Goal: Task Accomplishment & Management: Complete application form

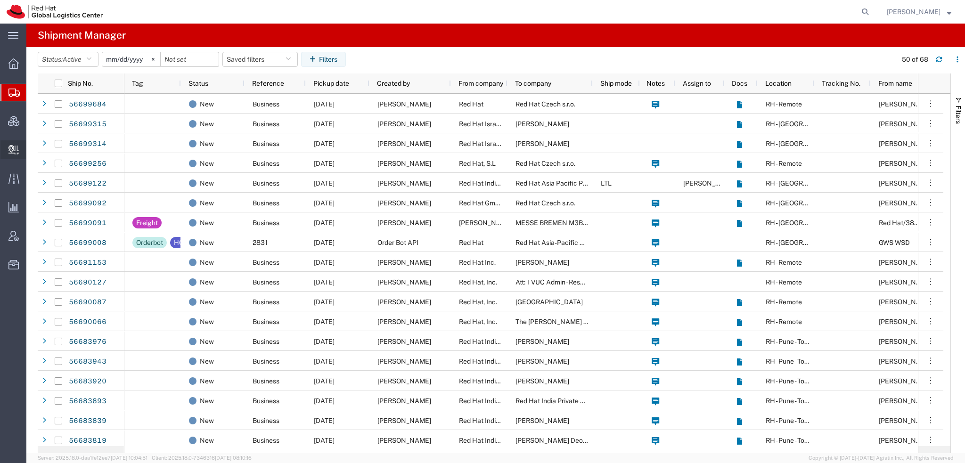
click at [0, 0] on span "Create Delivery" at bounding box center [0, 0] width 0 height 0
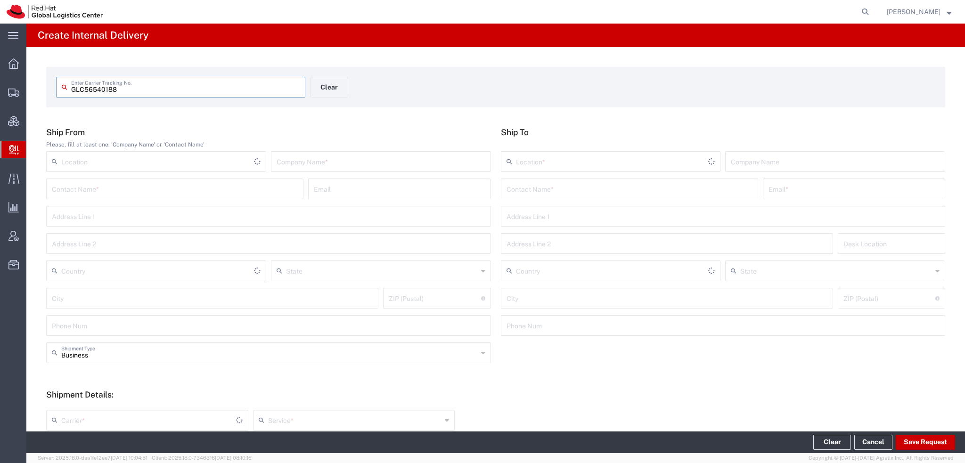
type input "GLC56540188"
click at [134, 86] on input "GLC56540188" at bounding box center [185, 86] width 229 height 16
type input "GLC56540188"
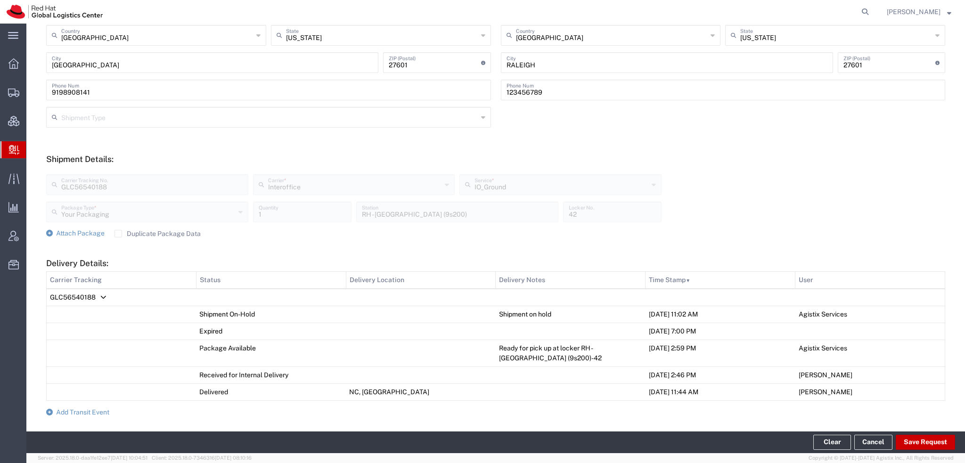
scroll to position [347, 0]
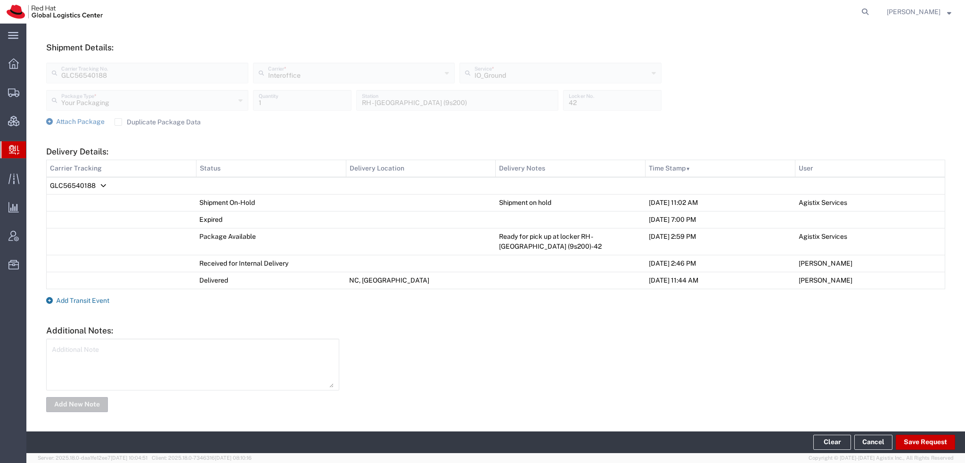
click at [99, 298] on span "Add Transit Event" at bounding box center [82, 301] width 53 height 8
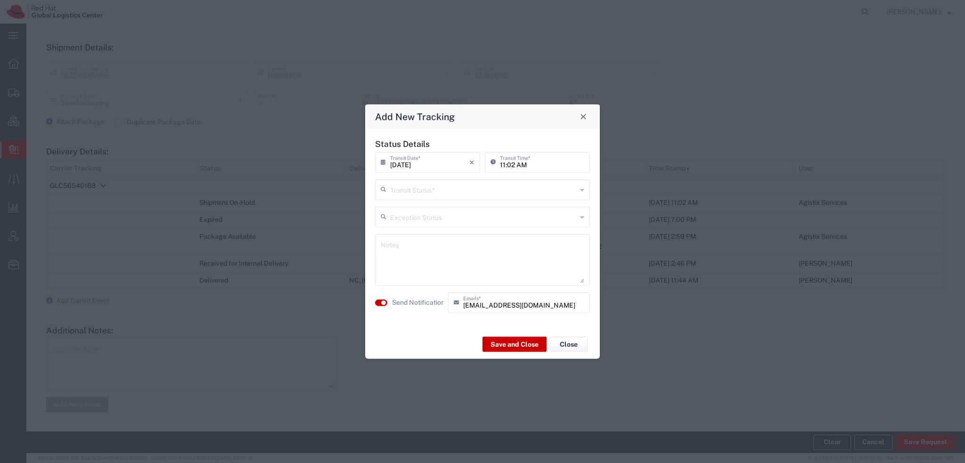
click at [433, 193] on input "text" at bounding box center [483, 189] width 187 height 16
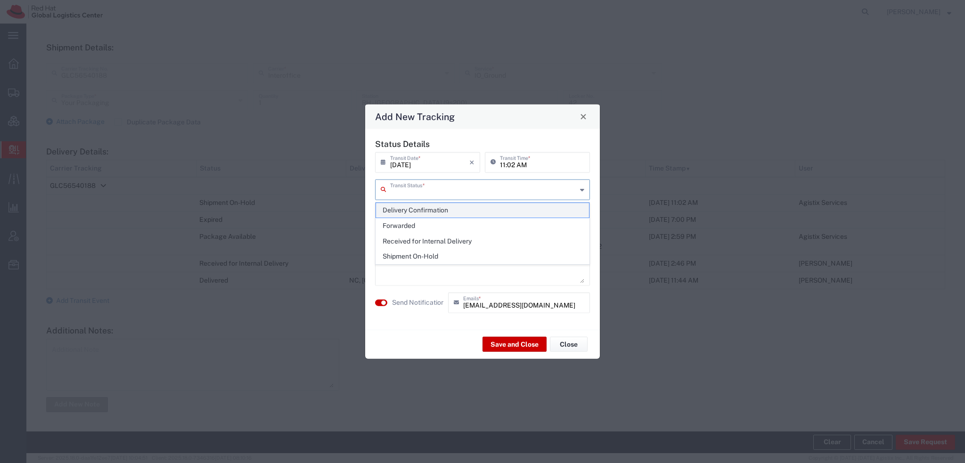
click at [405, 211] on span "Delivery Confirmation" at bounding box center [482, 210] width 213 height 15
type input "Delivery Confirmation"
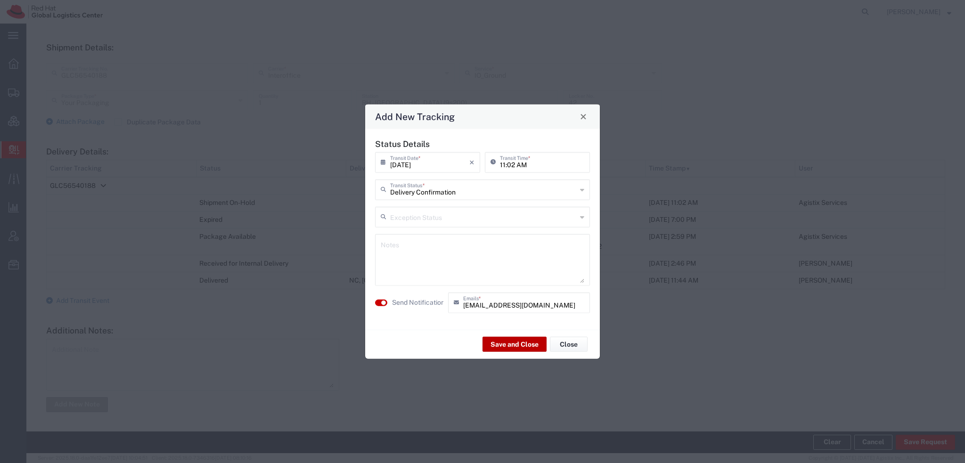
click at [507, 339] on button "Save and Close" at bounding box center [515, 344] width 64 height 15
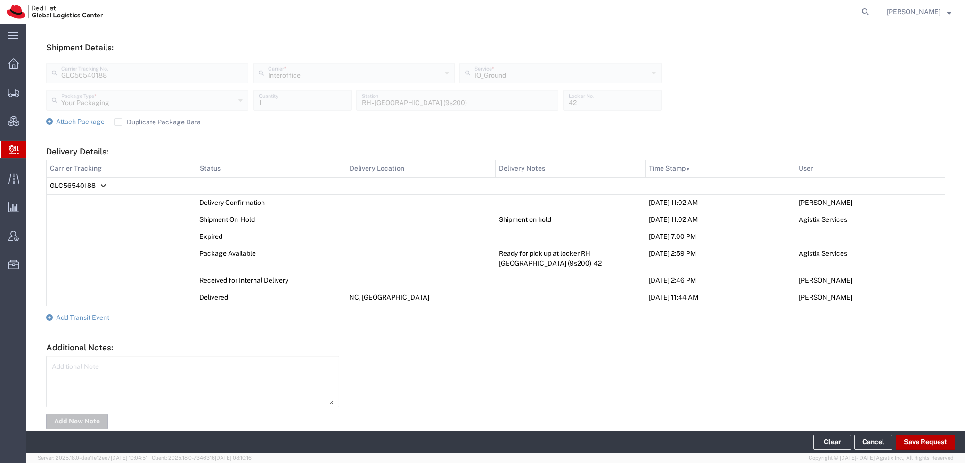
click at [931, 441] on button "Save Request" at bounding box center [925, 442] width 59 height 15
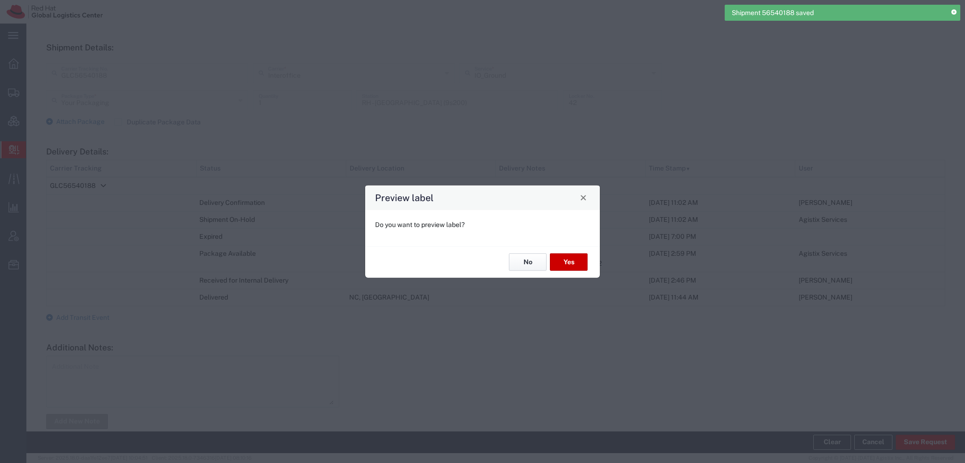
click at [538, 262] on button "No" at bounding box center [528, 262] width 38 height 17
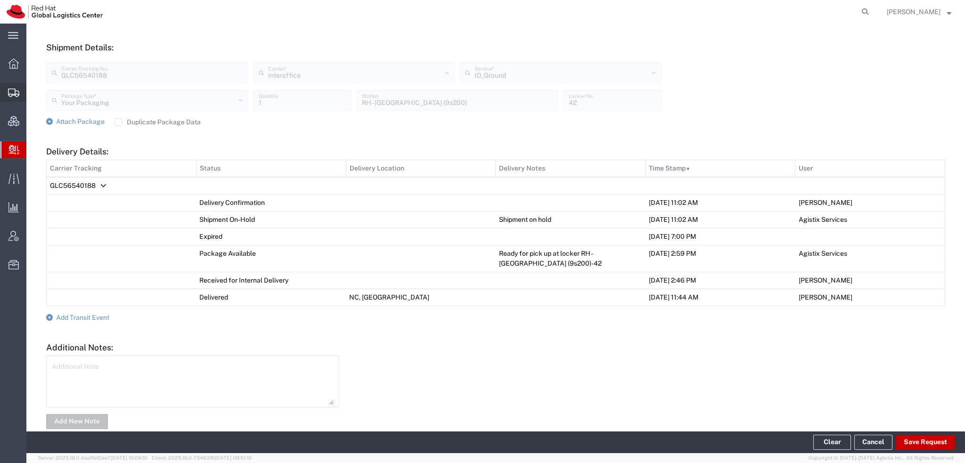
click at [0, 0] on span "Shipment Manager" at bounding box center [0, 0] width 0 height 0
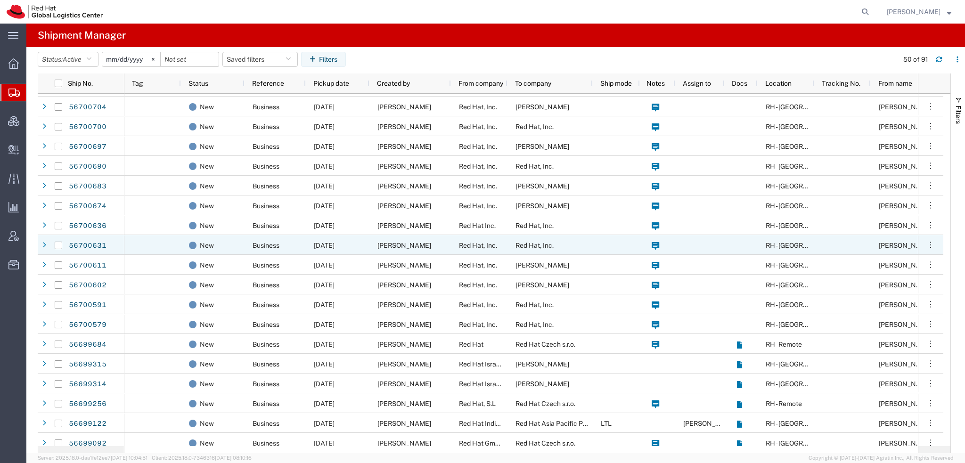
scroll to position [236, 0]
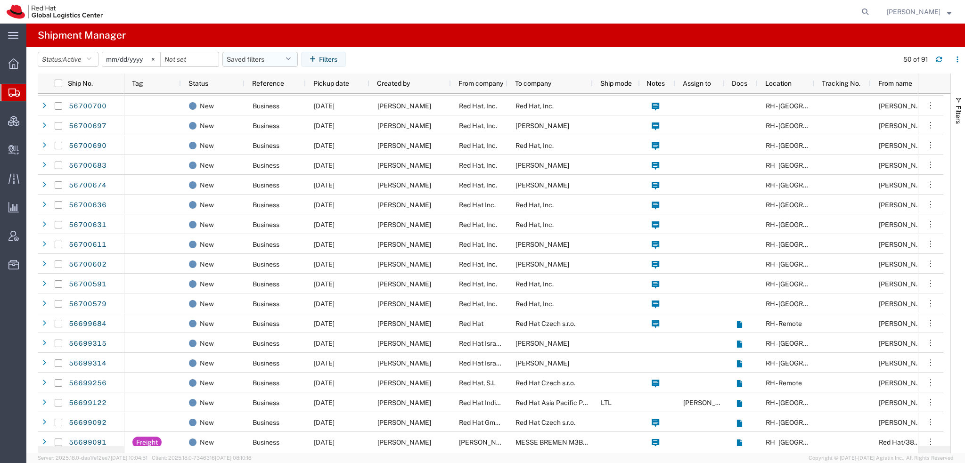
click at [284, 60] on button "Saved filters" at bounding box center [259, 59] width 75 height 15
click at [255, 102] on span "Americas" at bounding box center [285, 100] width 123 height 17
type input "2023-05-07"
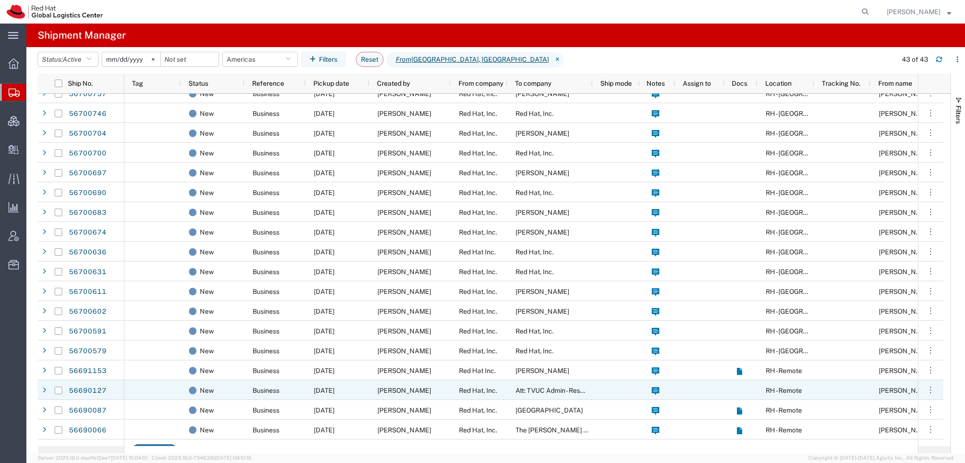
scroll to position [283, 0]
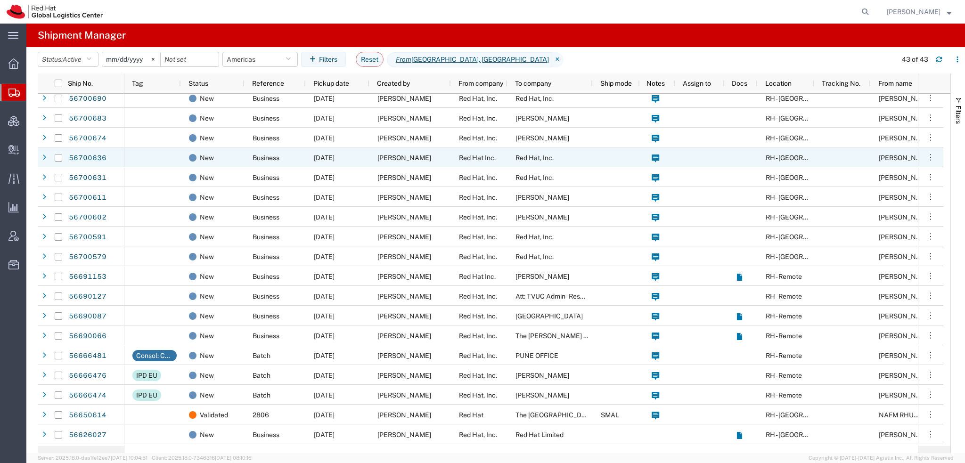
click at [435, 158] on div "Kendra Marchant" at bounding box center [411, 158] width 82 height 20
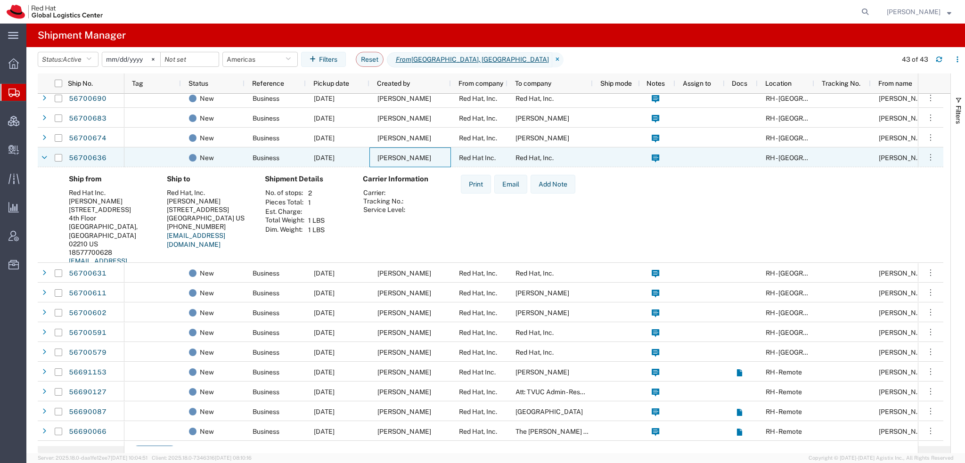
click at [432, 159] on div "Kendra Marchant" at bounding box center [411, 158] width 82 height 20
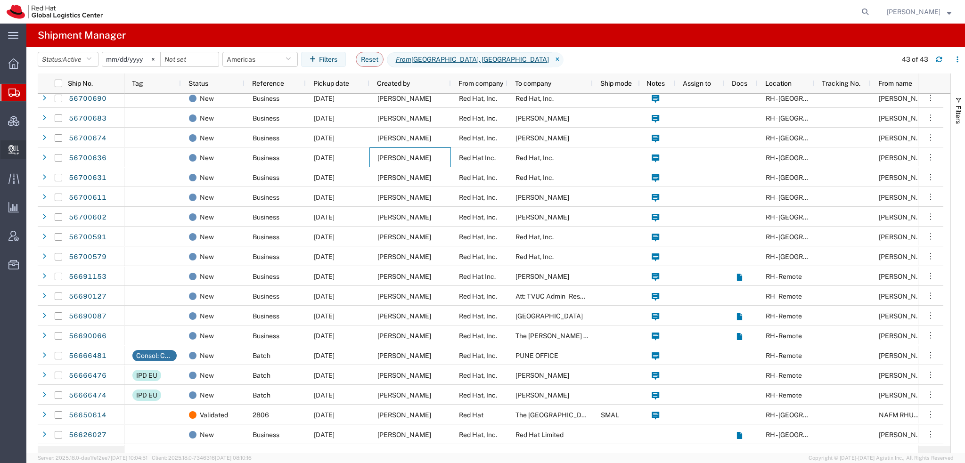
click at [0, 0] on span "Create Delivery" at bounding box center [0, 0] width 0 height 0
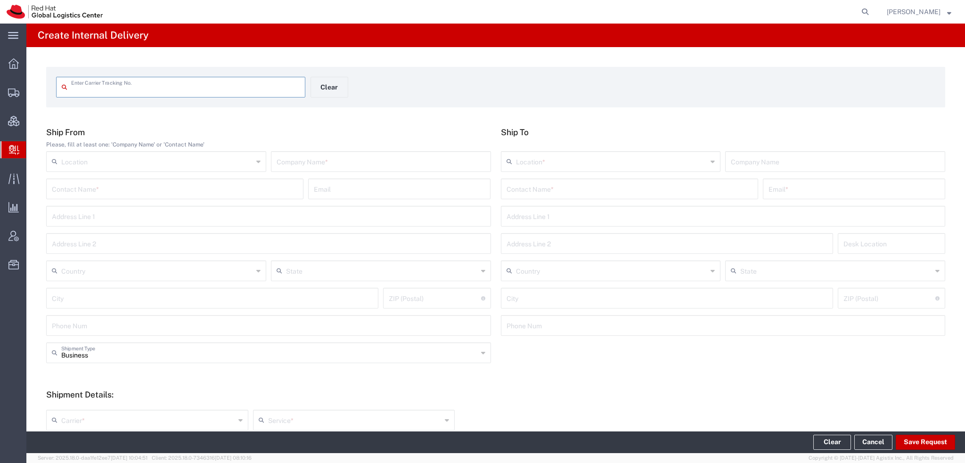
click at [176, 82] on input "text" at bounding box center [185, 86] width 229 height 16
type input "RHT56627178"
click at [176, 82] on input "RHT56627178" at bounding box center [185, 86] width 229 height 16
click at [83, 90] on input "text" at bounding box center [185, 86] width 229 height 16
type input "RHT56627178"
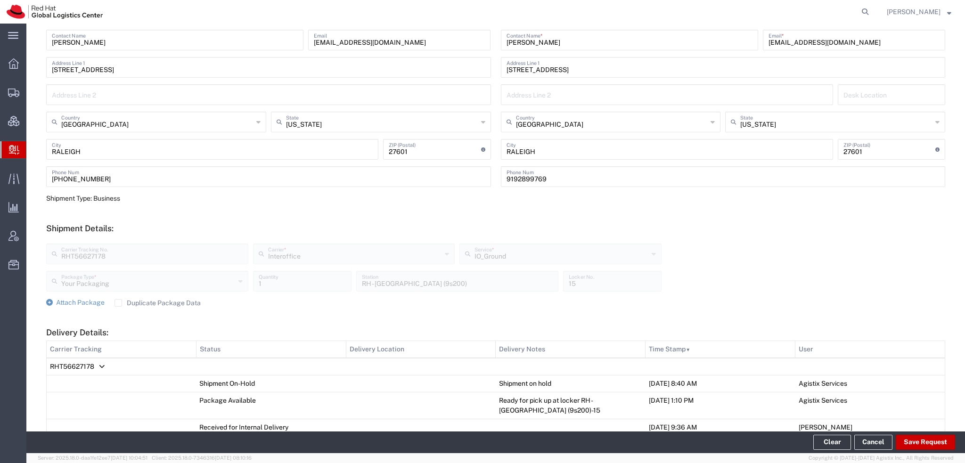
scroll to position [313, 0]
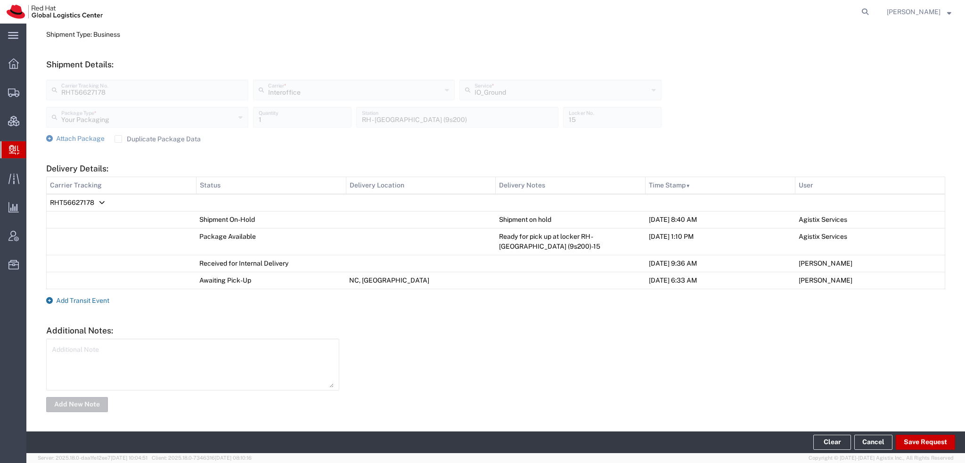
click at [97, 299] on span "Add Transit Event" at bounding box center [82, 301] width 53 height 8
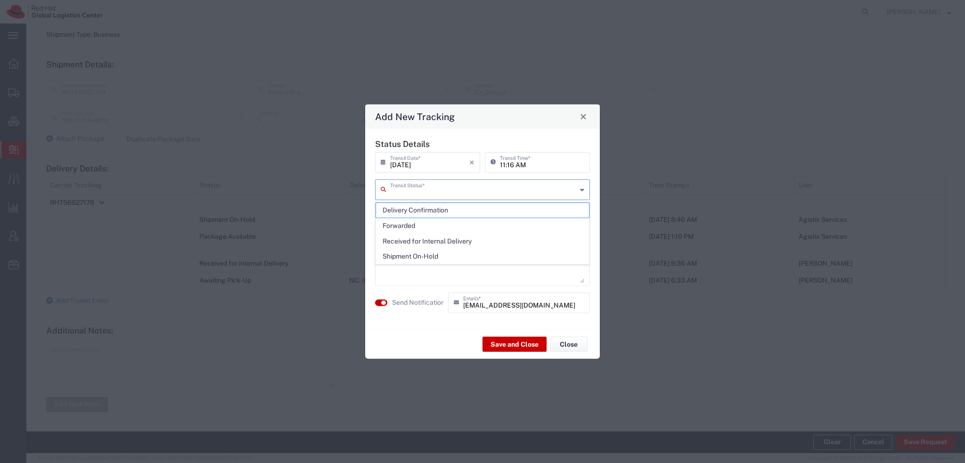
click at [413, 191] on input "text" at bounding box center [483, 189] width 187 height 16
click at [420, 210] on span "Delivery Confirmation" at bounding box center [482, 210] width 213 height 15
type input "Delivery Confirmation"
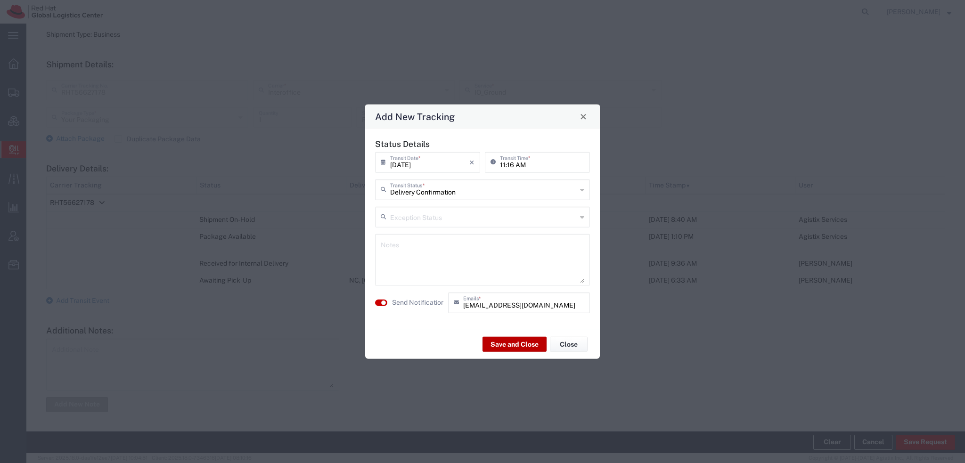
click at [525, 343] on button "Save and Close" at bounding box center [515, 344] width 64 height 15
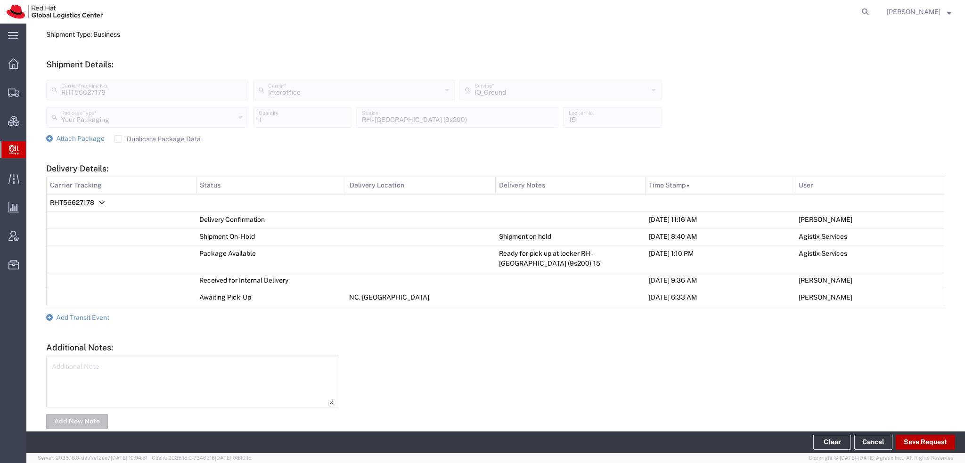
click at [930, 443] on button "Save Request" at bounding box center [925, 442] width 59 height 15
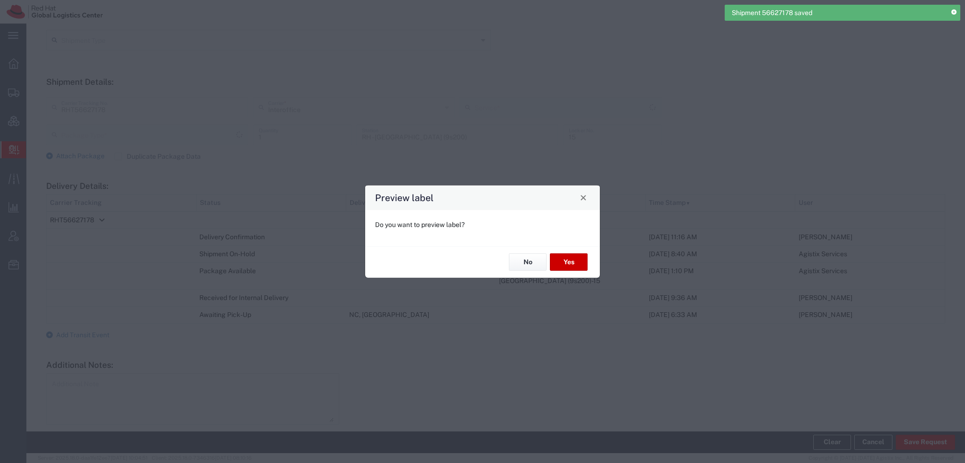
type input "Your Packaging"
type input "IO_Ground"
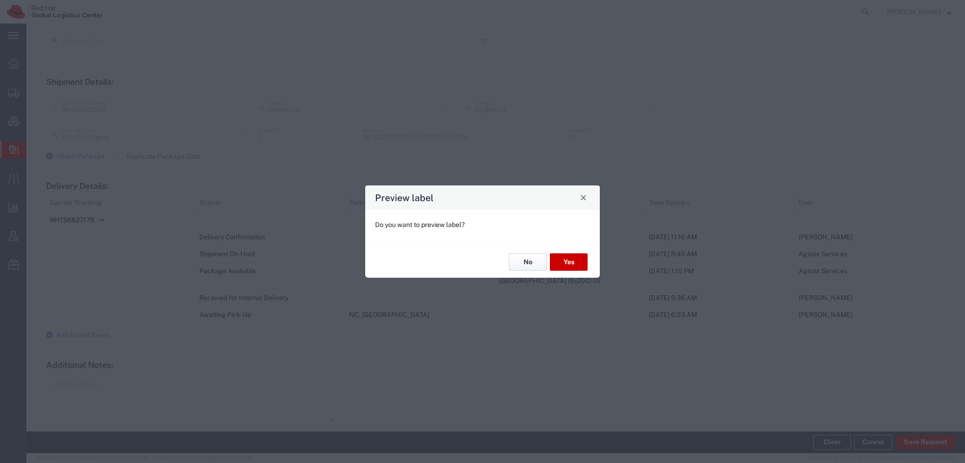
click at [539, 266] on button "No" at bounding box center [528, 262] width 38 height 17
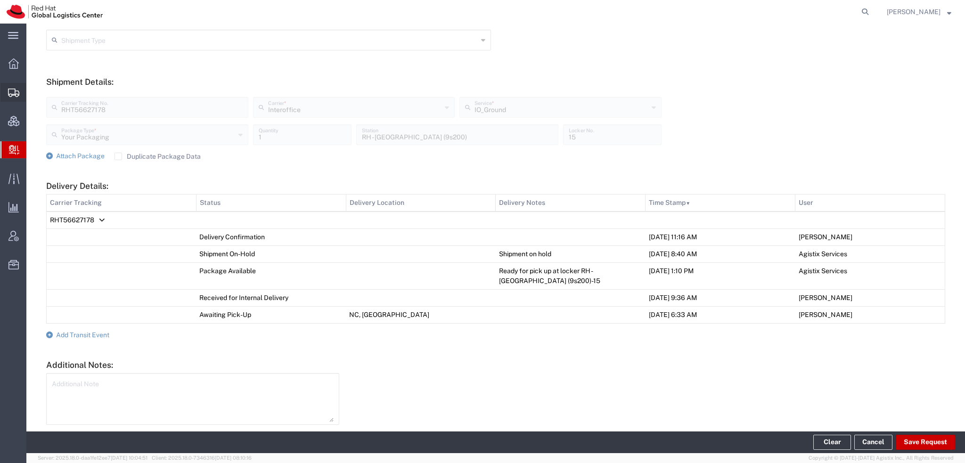
click at [0, 0] on span "Shipment Manager" at bounding box center [0, 0] width 0 height 0
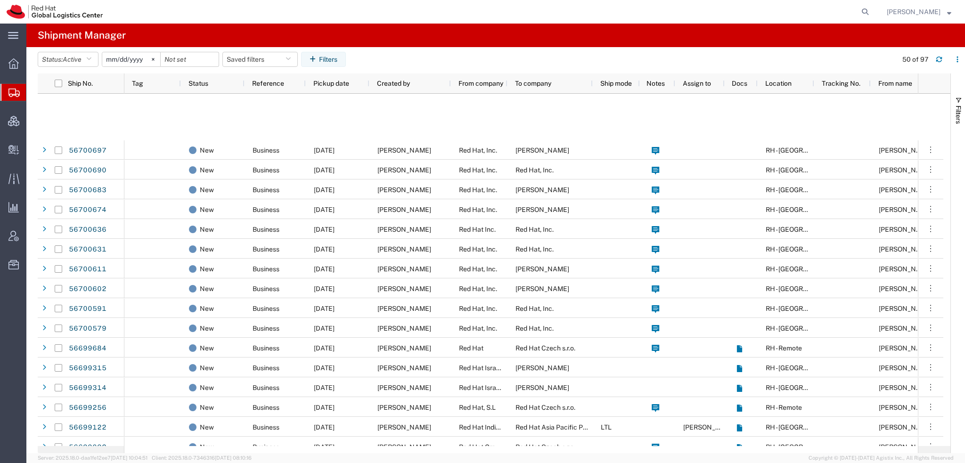
scroll to position [613, 0]
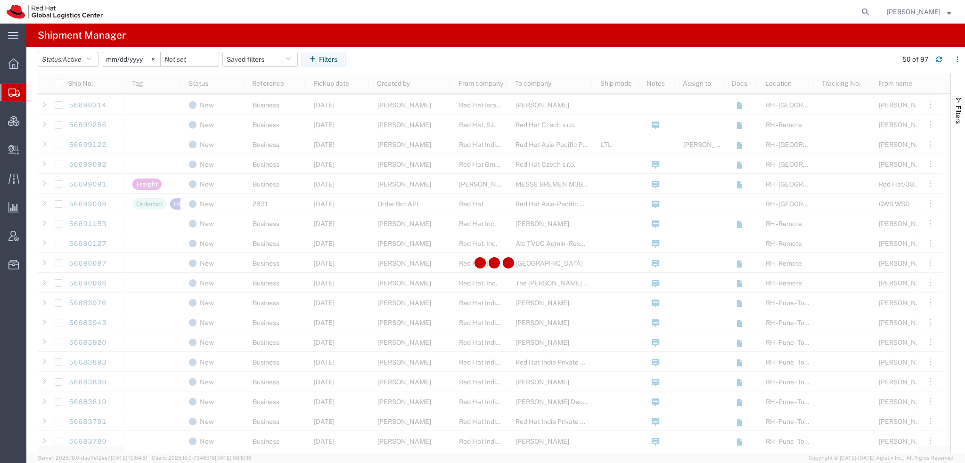
click at [926, 15] on span "[PERSON_NAME]" at bounding box center [914, 12] width 54 height 10
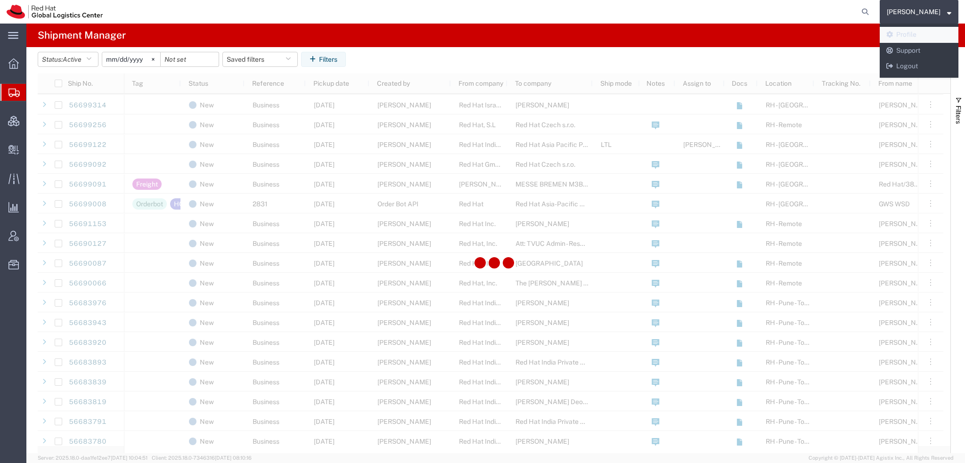
click at [920, 33] on link "Profile" at bounding box center [919, 35] width 79 height 16
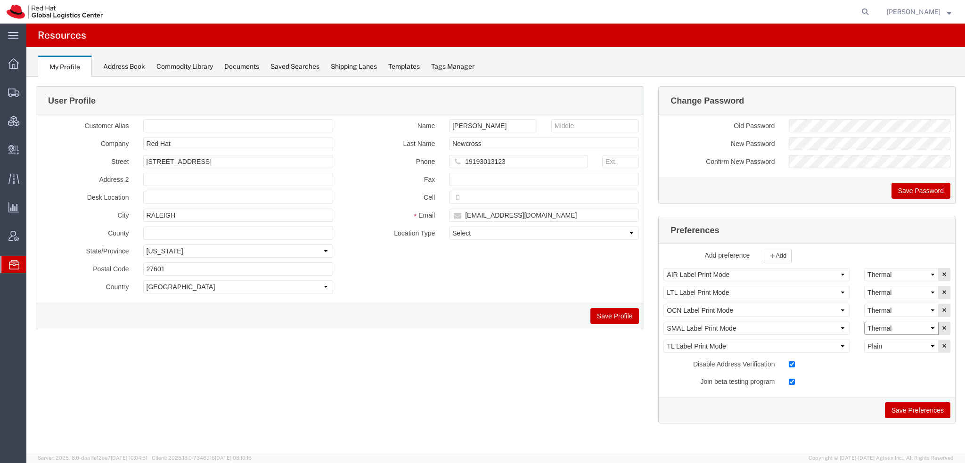
click at [892, 326] on select "Select Plain Thermal" at bounding box center [901, 328] width 74 height 13
select select "Plain"
click at [864, 322] on select "Select Plain Thermal" at bounding box center [901, 328] width 74 height 13
click at [901, 405] on button "Save Preferences" at bounding box center [918, 411] width 66 height 16
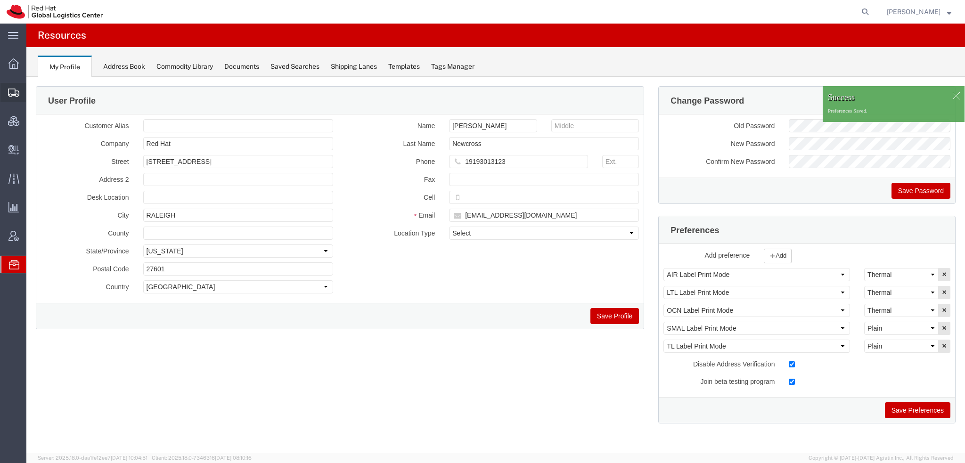
click at [0, 0] on span "Shipment Manager" at bounding box center [0, 0] width 0 height 0
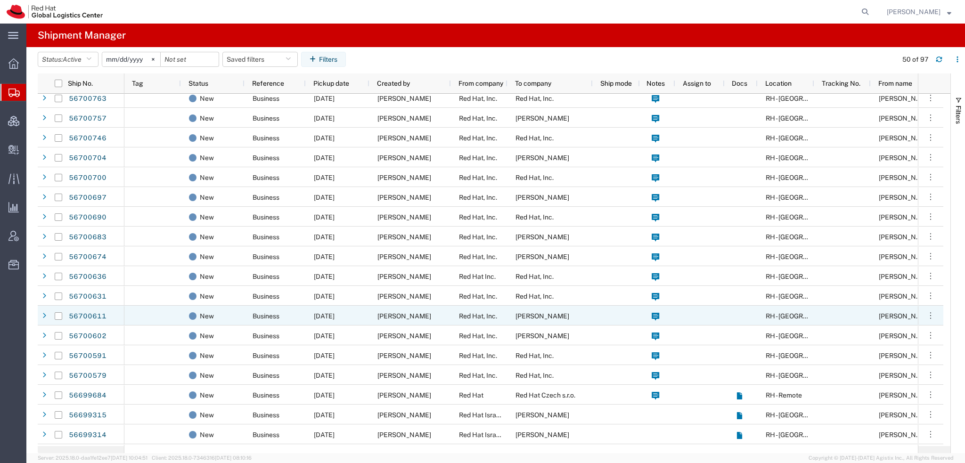
scroll to position [566, 0]
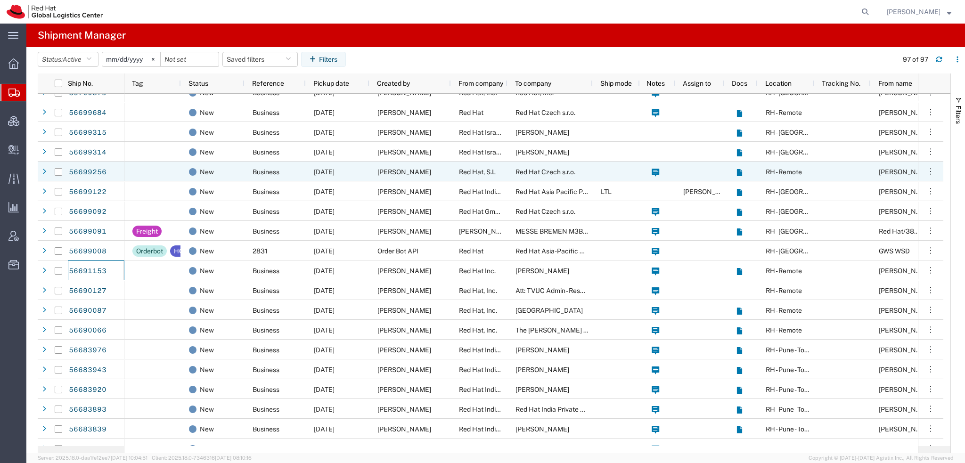
scroll to position [283, 0]
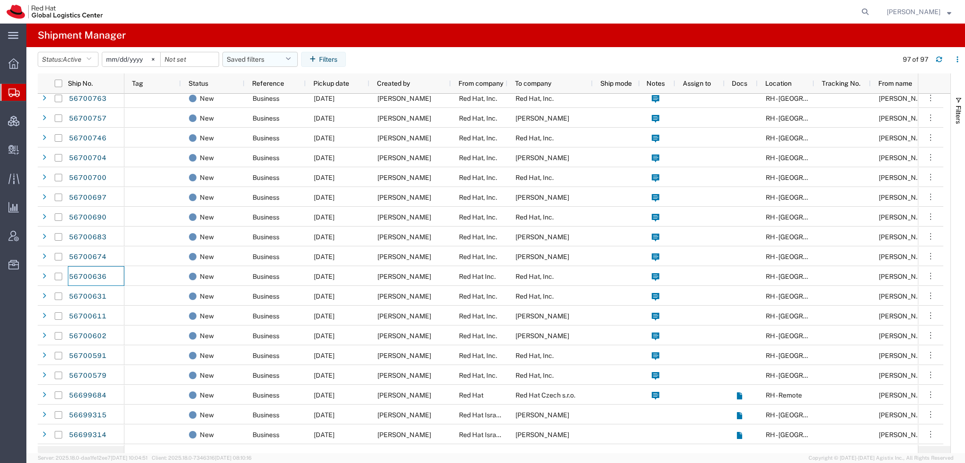
click at [298, 62] on button "Saved filters" at bounding box center [259, 59] width 75 height 15
click at [258, 100] on span "Americas" at bounding box center [285, 100] width 123 height 17
type input "2023-05-07"
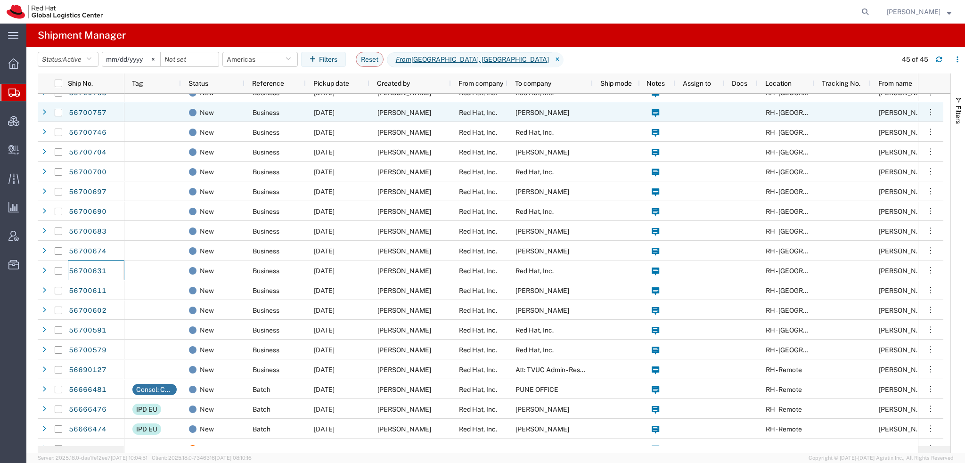
scroll to position [288, 0]
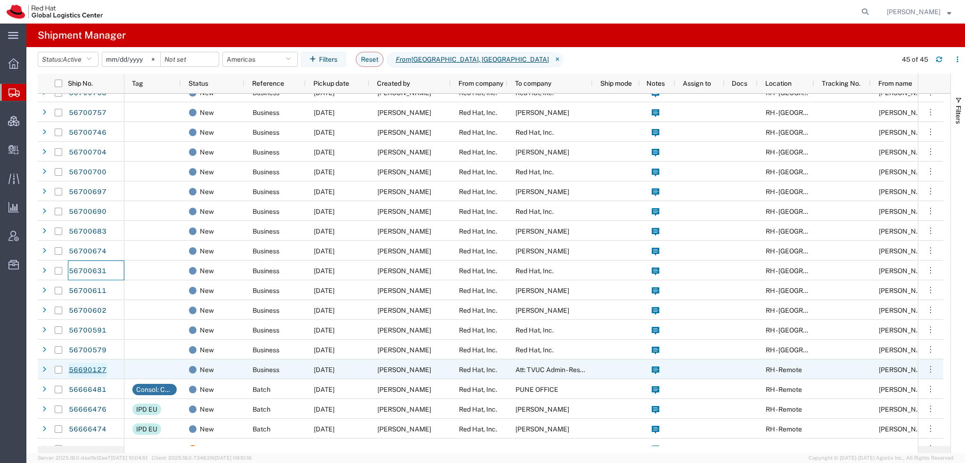
click at [83, 366] on link "56690127" at bounding box center [87, 370] width 39 height 15
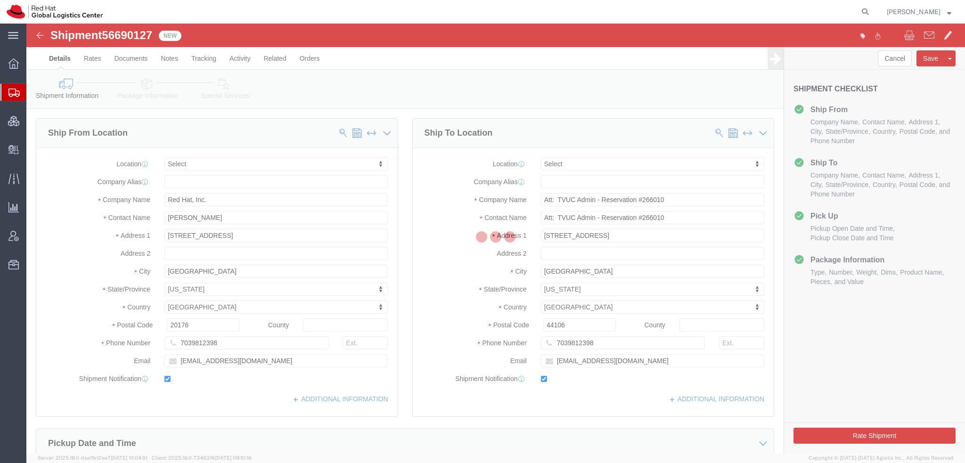
select select
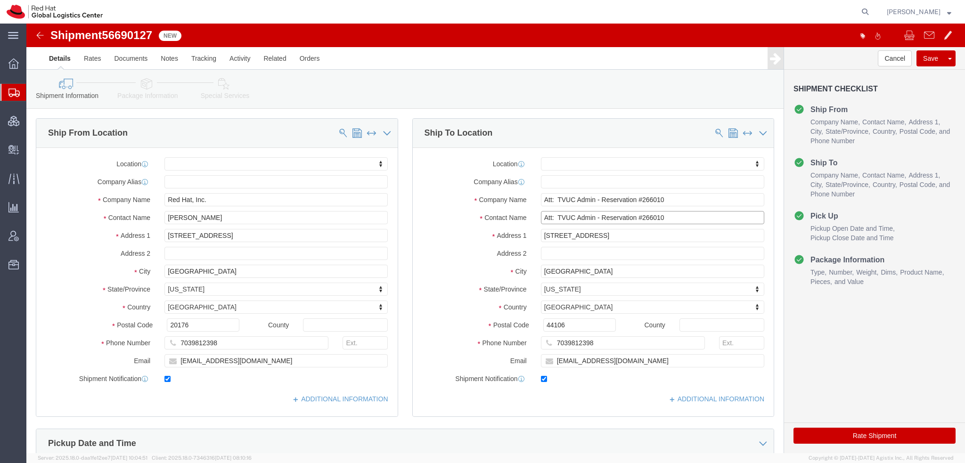
click input "Att: TVUC Admin - Reservation #266010"
drag, startPoint x: 511, startPoint y: 194, endPoint x: 573, endPoint y: 191, distance: 62.3
click input "Att: TVUC Admin - Reservation #266010"
type input "Reservation #266010"
click input "Att: TVUC Admin - Reservation #266010"
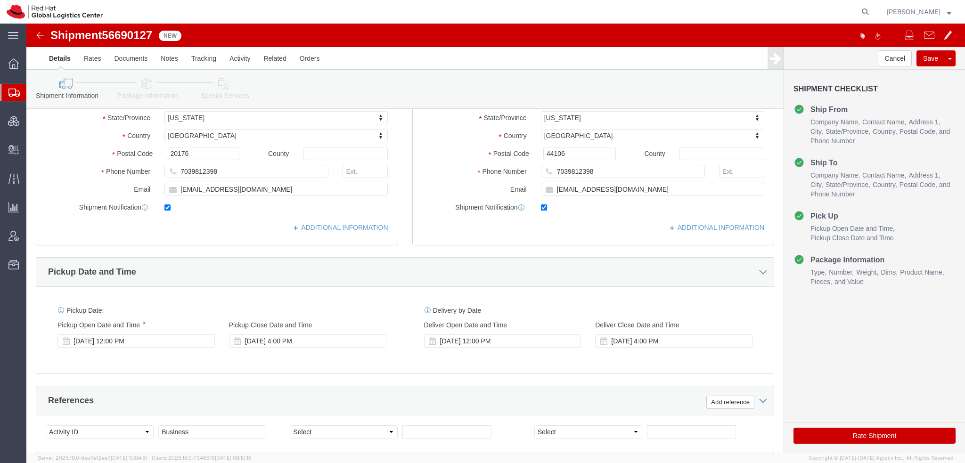
scroll to position [283, 0]
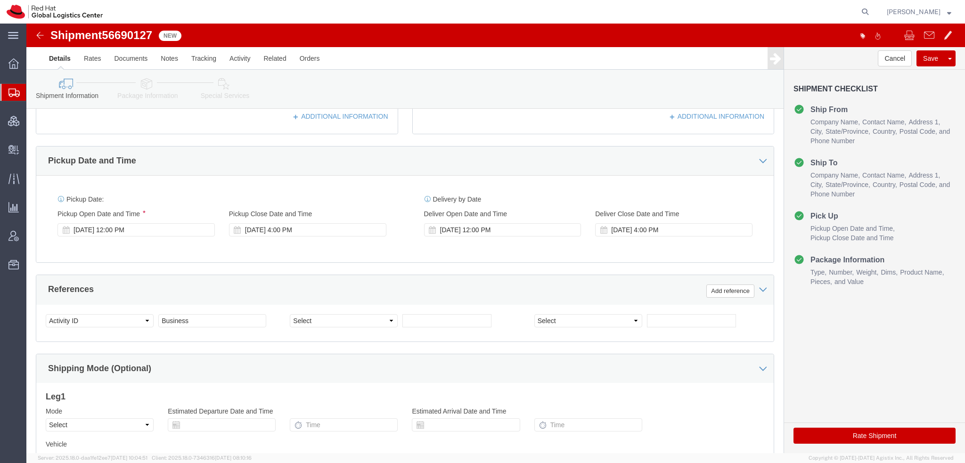
type input "Att: TVUC Admin"
click link "Package Information"
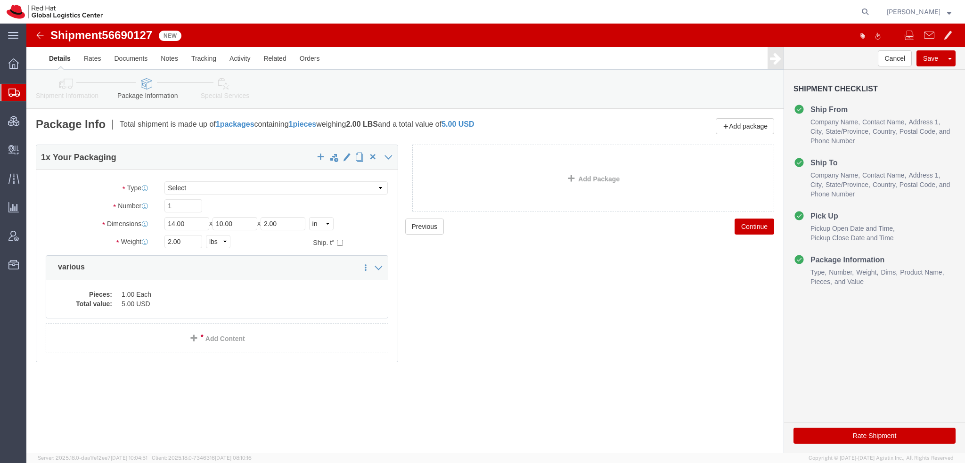
click icon
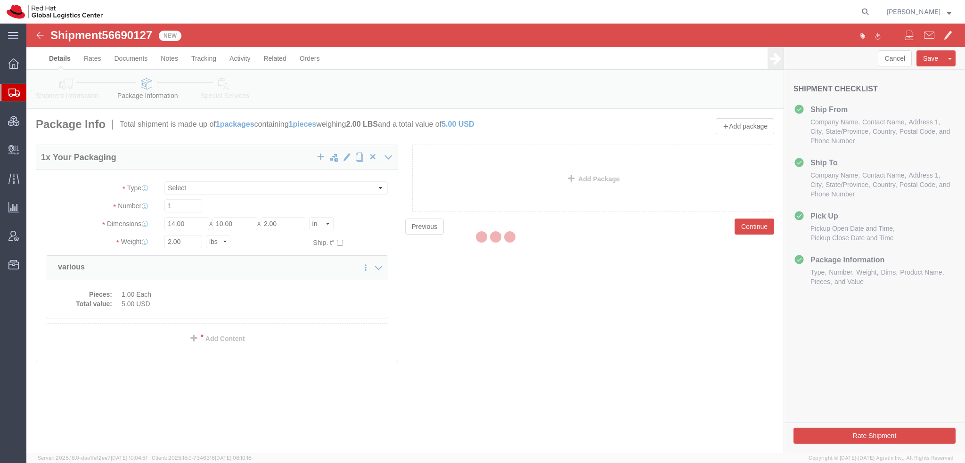
select select
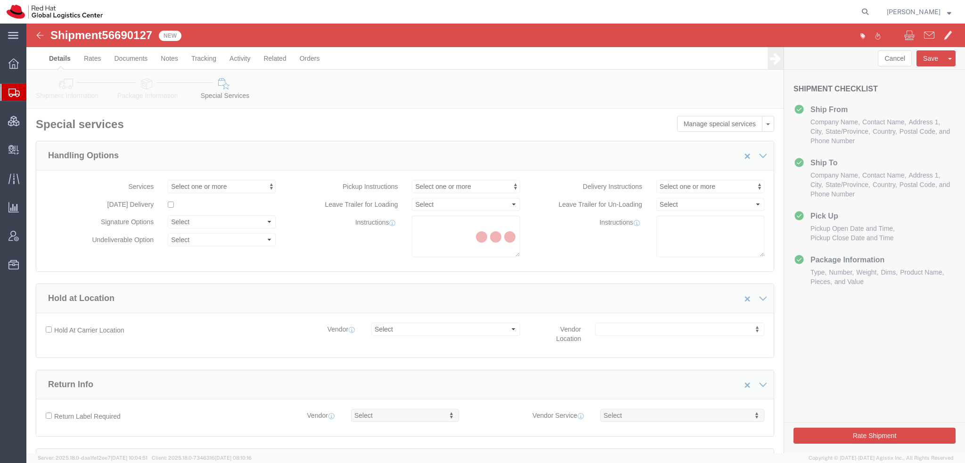
select select "COSTCENTER"
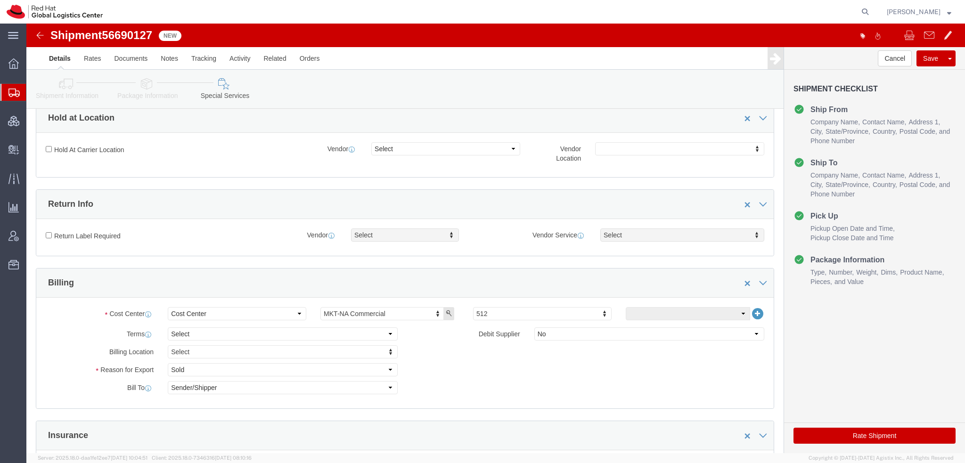
scroll to position [283, 0]
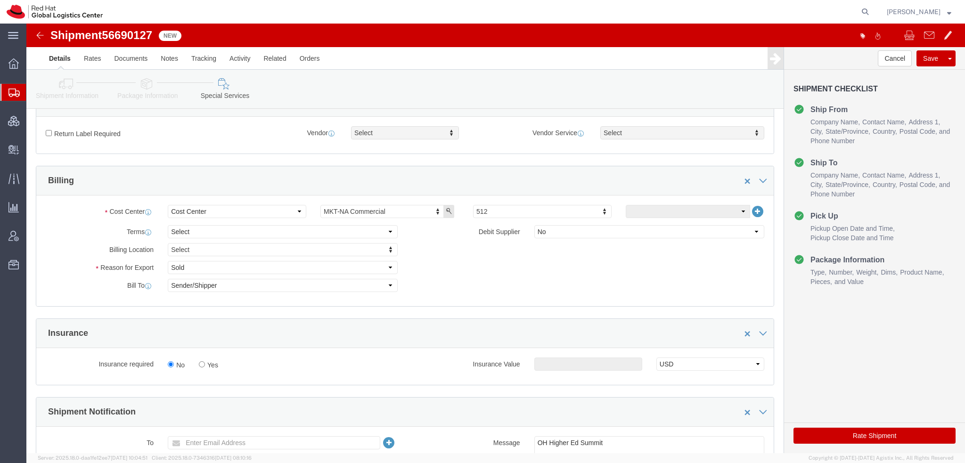
drag, startPoint x: 808, startPoint y: 413, endPoint x: 241, endPoint y: 5, distance: 698.3
click button "Rate Shipment"
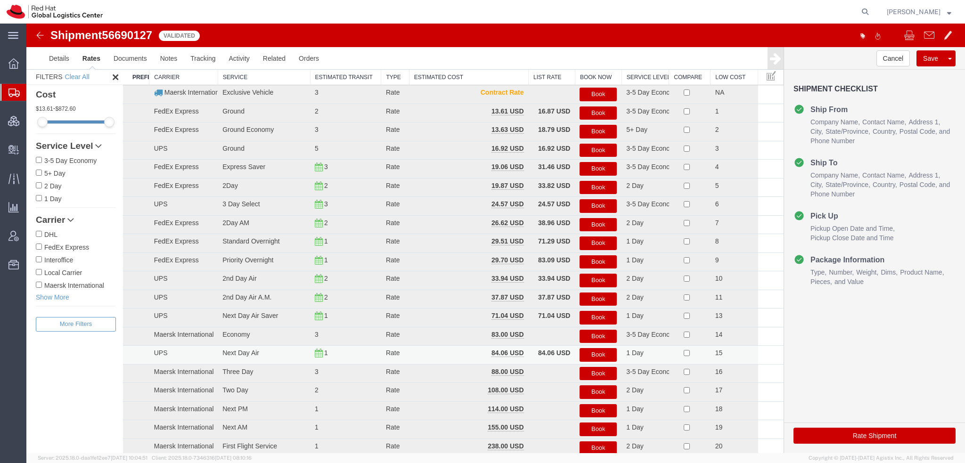
scroll to position [0, 0]
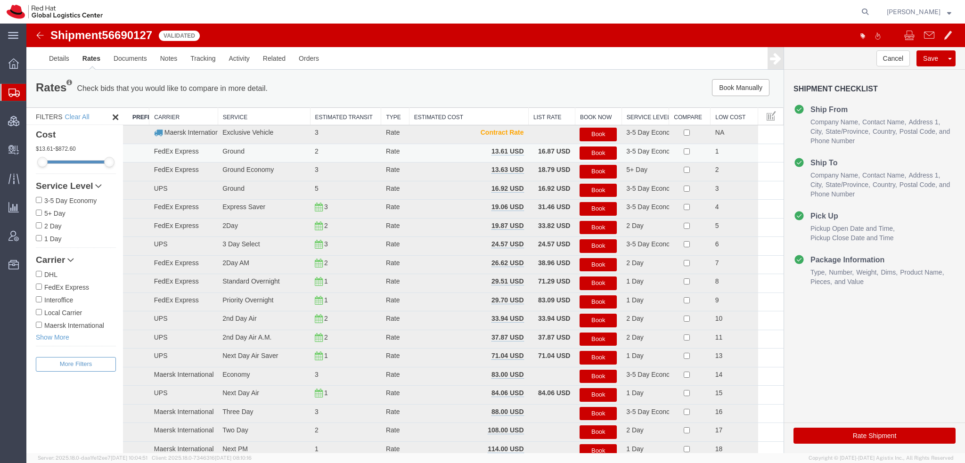
click at [596, 156] on button "Book" at bounding box center [598, 154] width 37 height 14
click at [588, 149] on button "Book" at bounding box center [598, 154] width 37 height 14
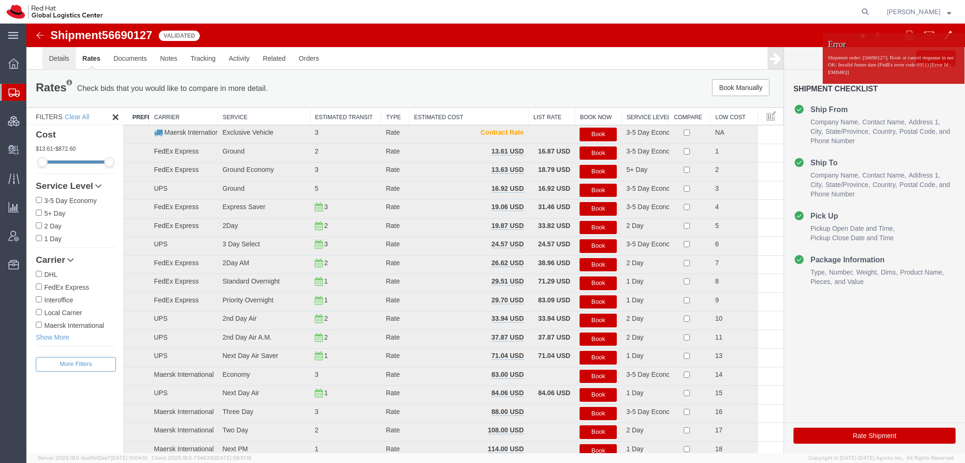
click at [67, 56] on link "Details" at bounding box center [58, 58] width 33 height 23
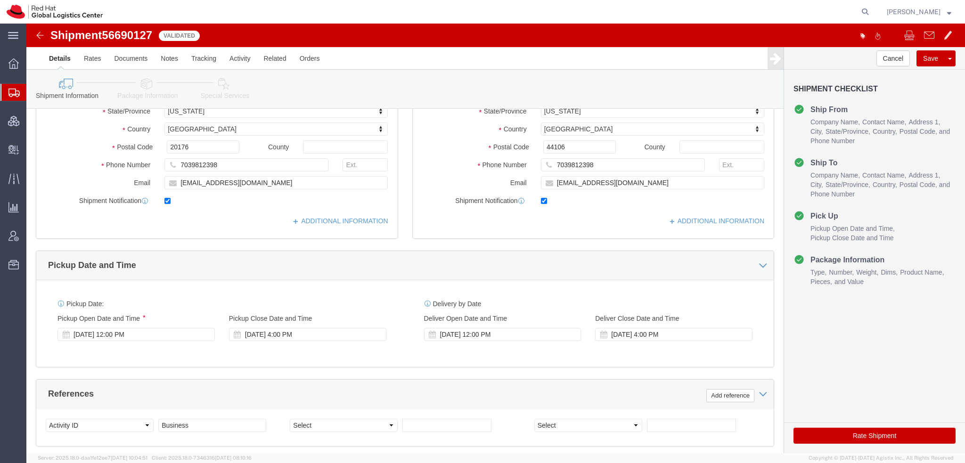
scroll to position [283, 0]
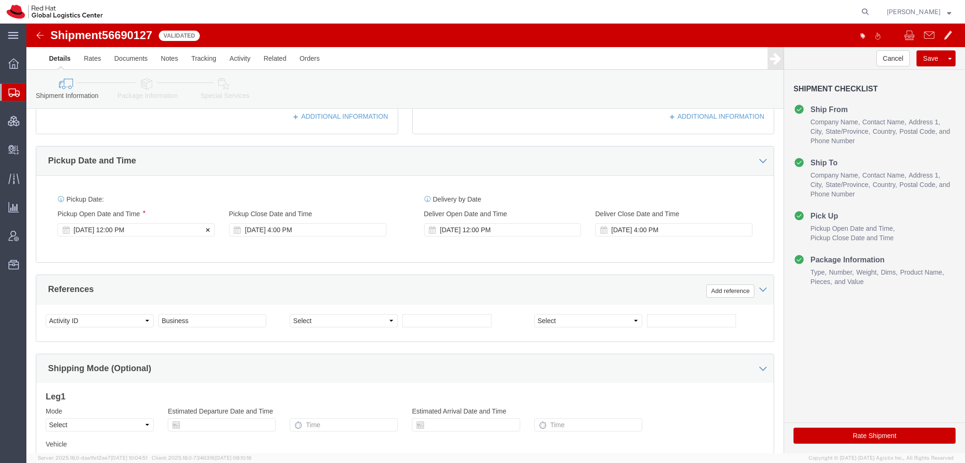
click div "Sep 22 2025 12:00 PM"
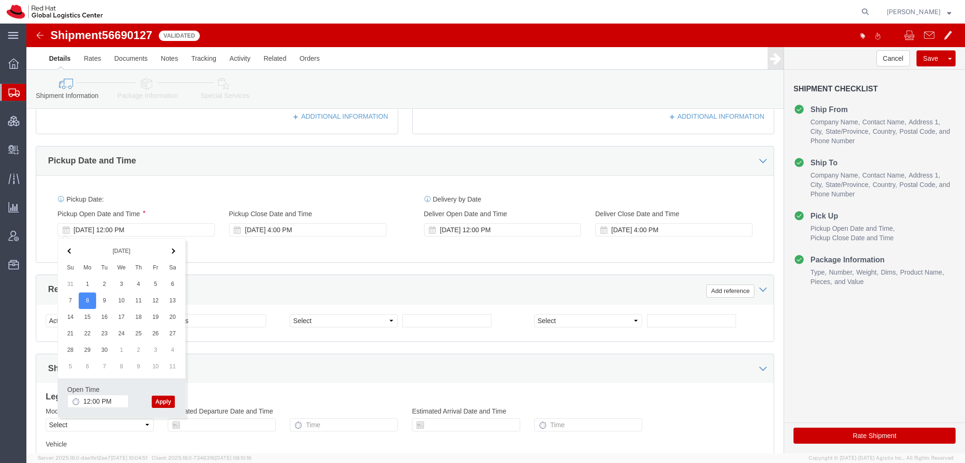
click button "Apply"
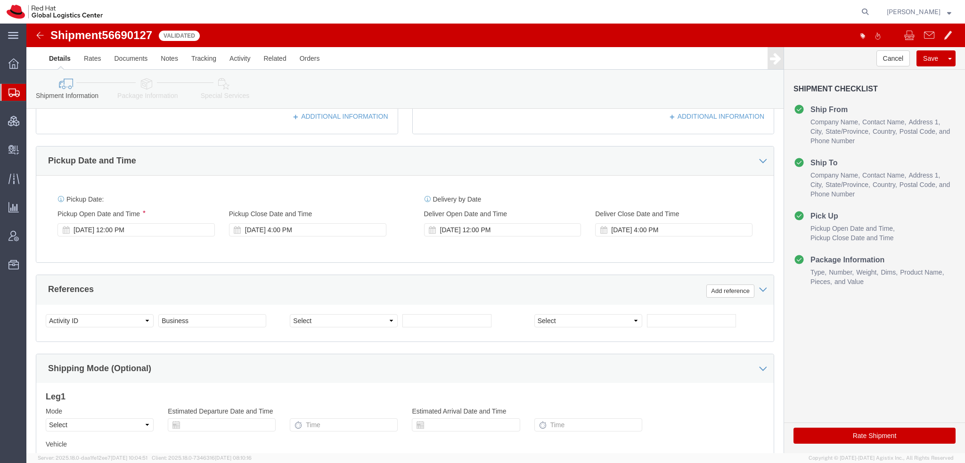
click button "Rate Shipment"
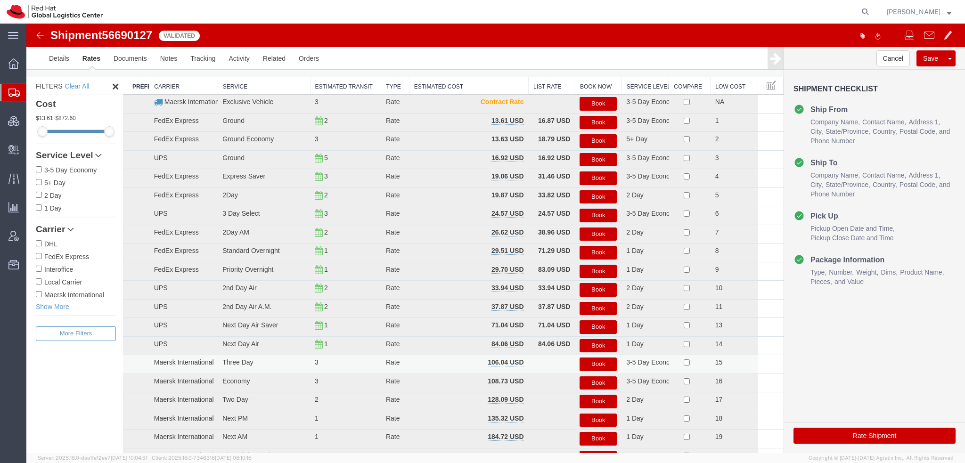
scroll to position [0, 0]
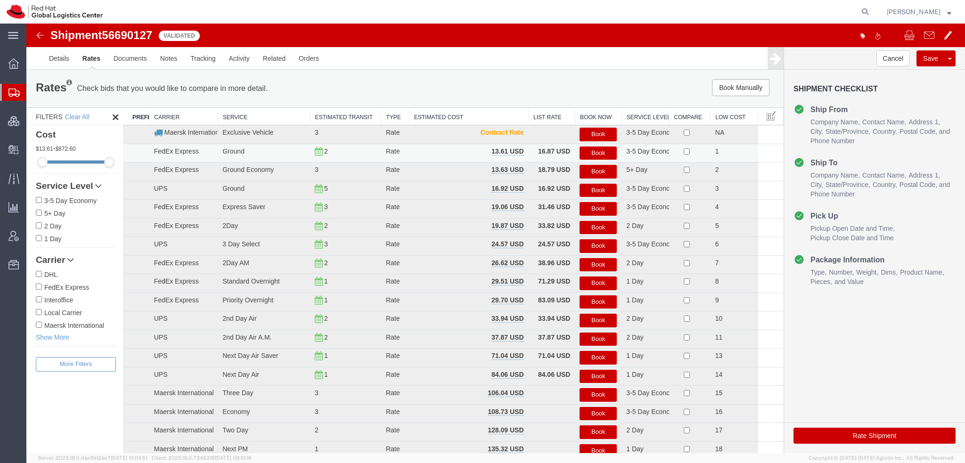
click at [585, 154] on button "Book" at bounding box center [598, 154] width 37 height 14
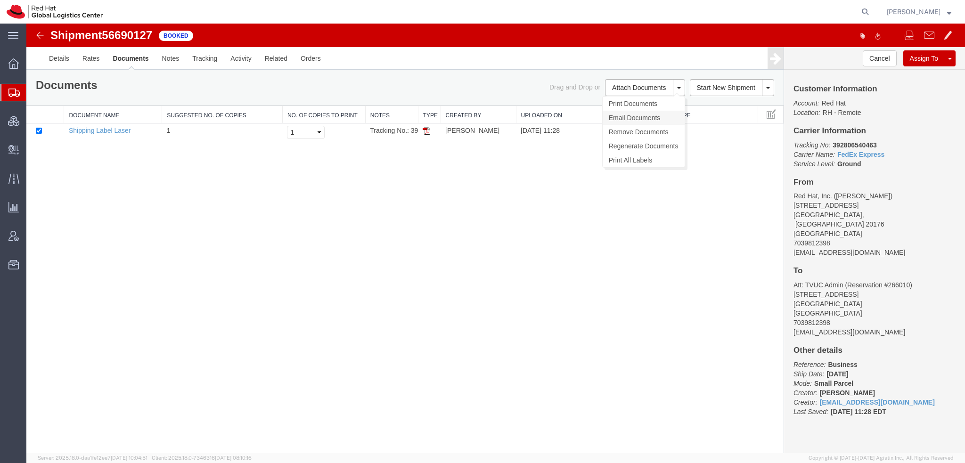
click at [628, 116] on link "Email Documents" at bounding box center [644, 118] width 82 height 14
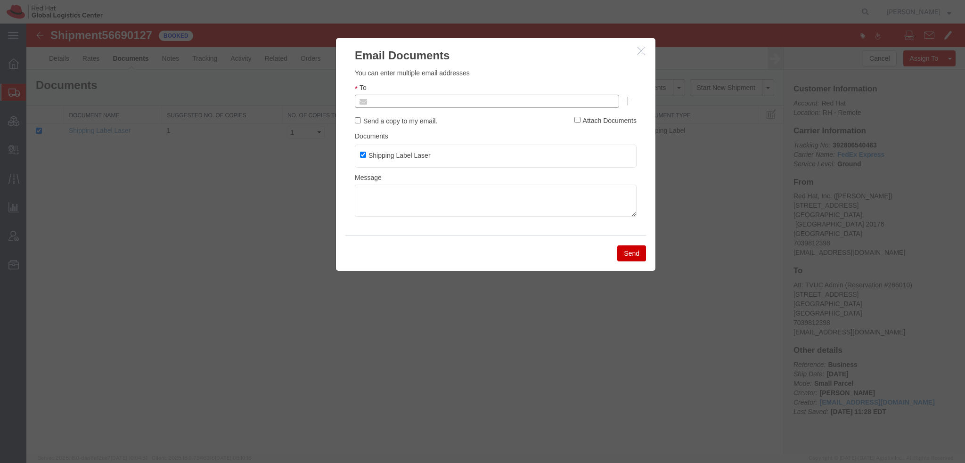
click at [464, 99] on input "text" at bounding box center [423, 101] width 110 height 12
type input "lburwell"
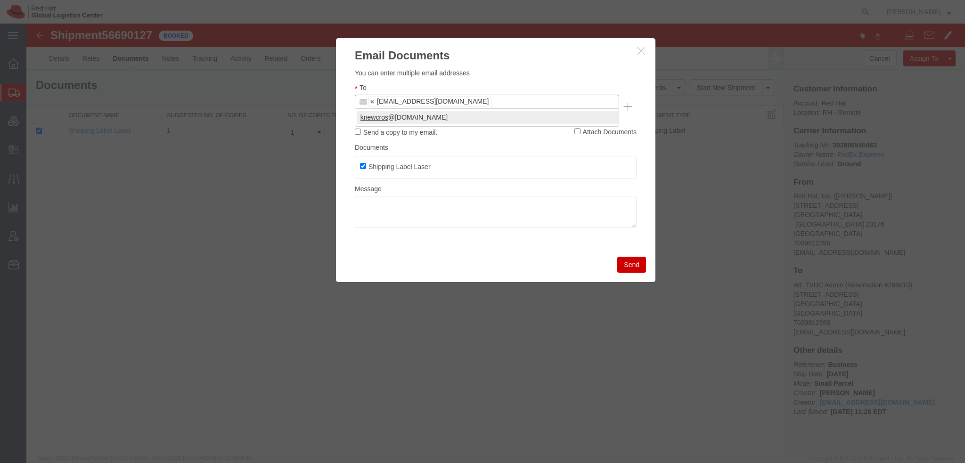
type input "knewcros"
click at [630, 257] on button "Send" at bounding box center [631, 265] width 29 height 16
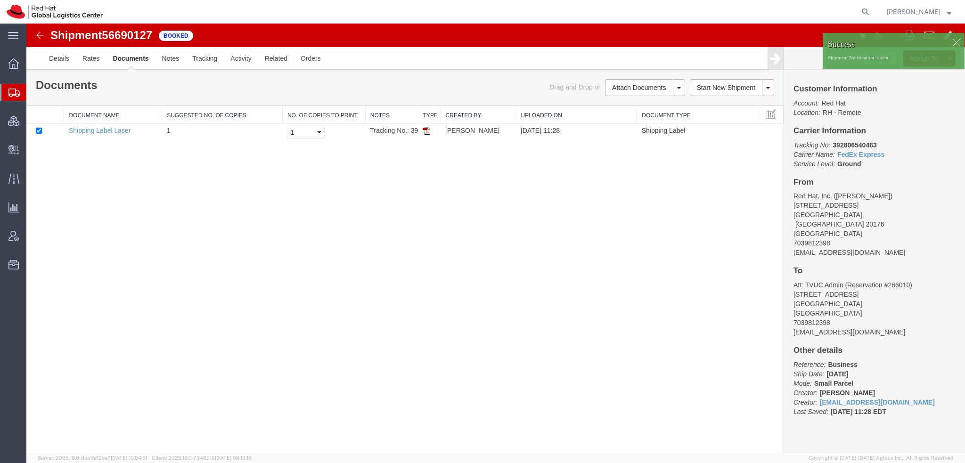
drag, startPoint x: 47, startPoint y: 103, endPoint x: 148, endPoint y: 3, distance: 141.6
click at [0, 0] on span "Shipment Manager" at bounding box center [0, 0] width 0 height 0
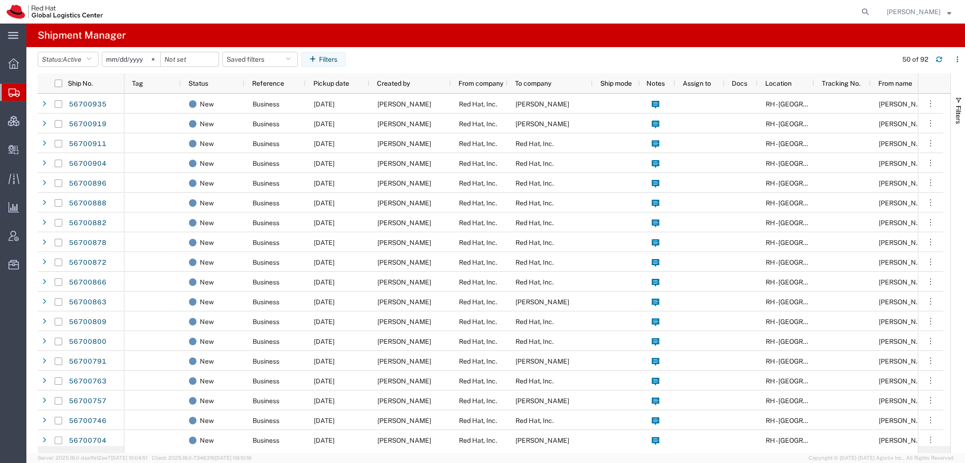
click at [926, 13] on span "[PERSON_NAME]" at bounding box center [914, 12] width 54 height 10
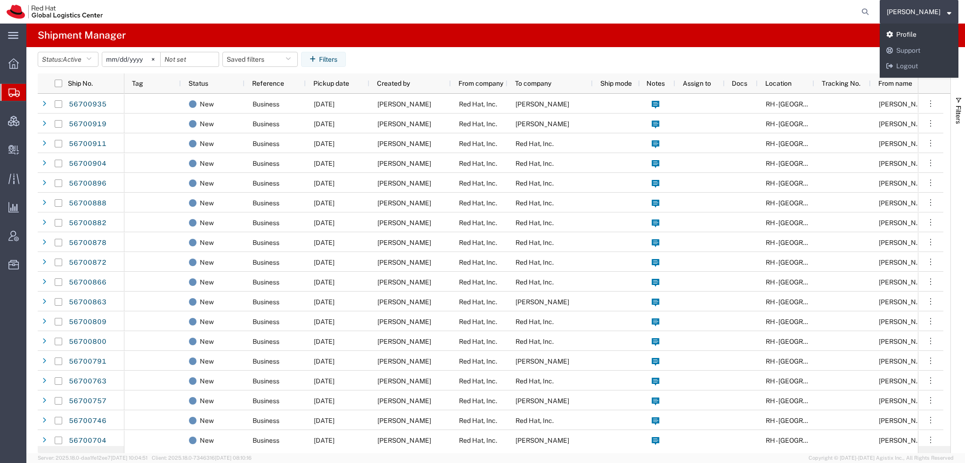
click at [919, 36] on link "Profile" at bounding box center [919, 35] width 79 height 16
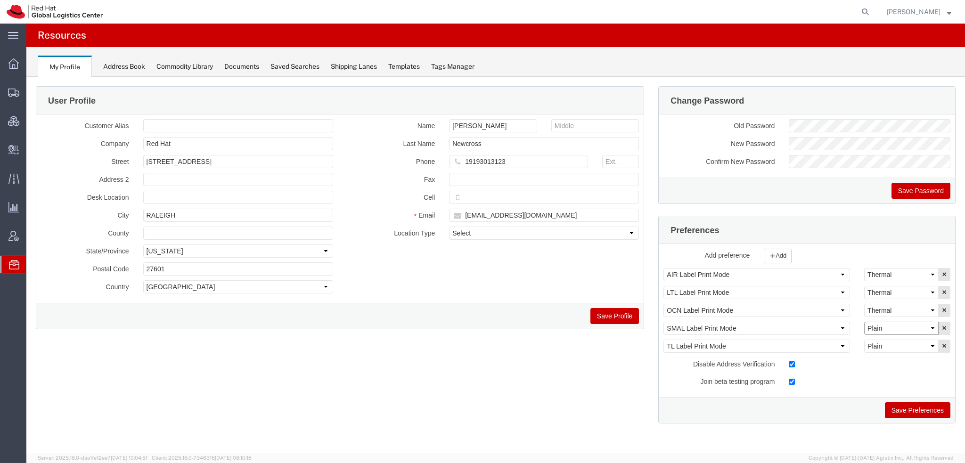
click at [896, 327] on select "Select Plain Thermal" at bounding box center [901, 328] width 74 height 13
select select "Thermal"
click at [864, 322] on select "Select Plain Thermal" at bounding box center [901, 328] width 74 height 13
click at [901, 410] on button "Save Preferences" at bounding box center [918, 411] width 66 height 16
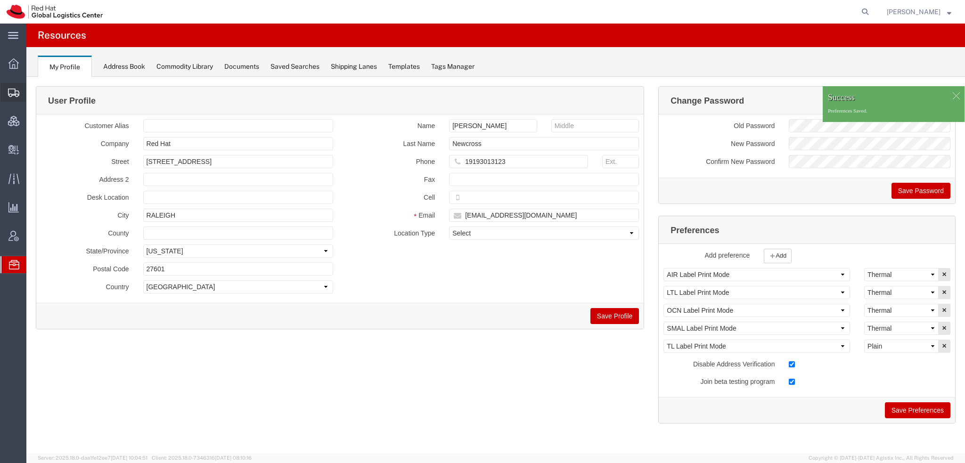
click at [0, 0] on span "Shipment Manager" at bounding box center [0, 0] width 0 height 0
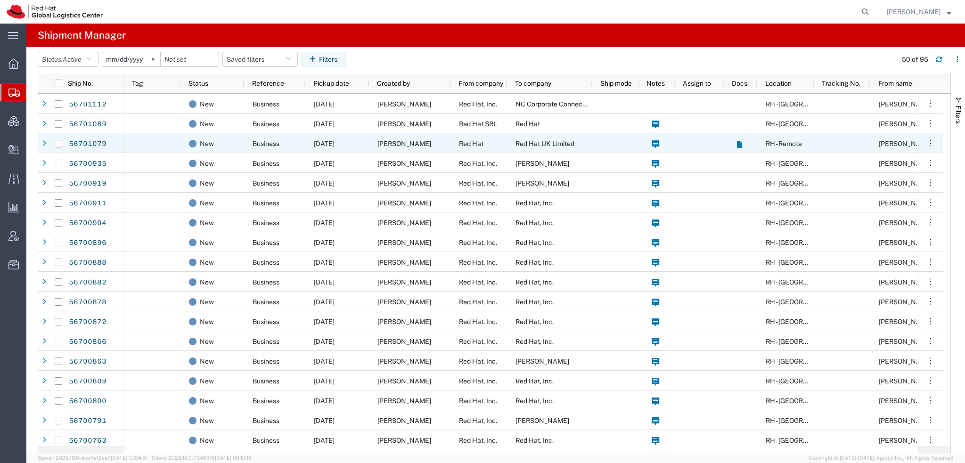
click at [437, 138] on div "Rajae Mnioulat" at bounding box center [411, 143] width 82 height 20
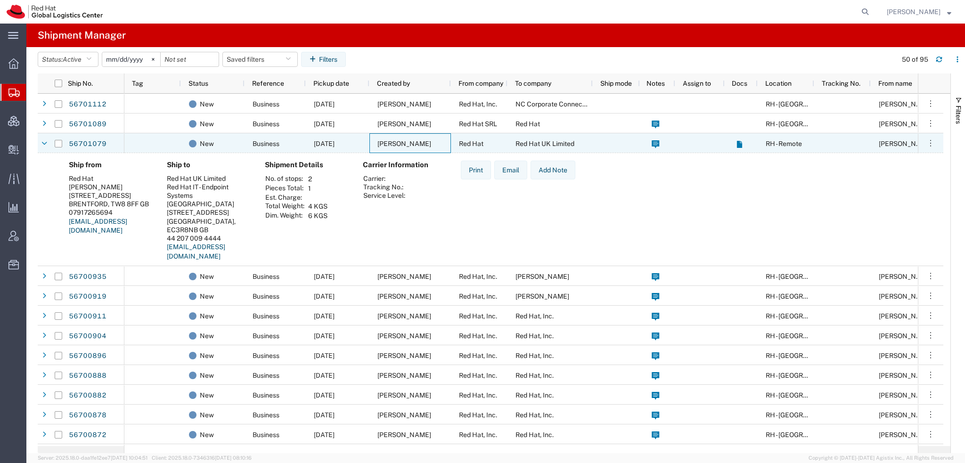
click at [437, 138] on div "Rajae Mnioulat" at bounding box center [411, 143] width 82 height 20
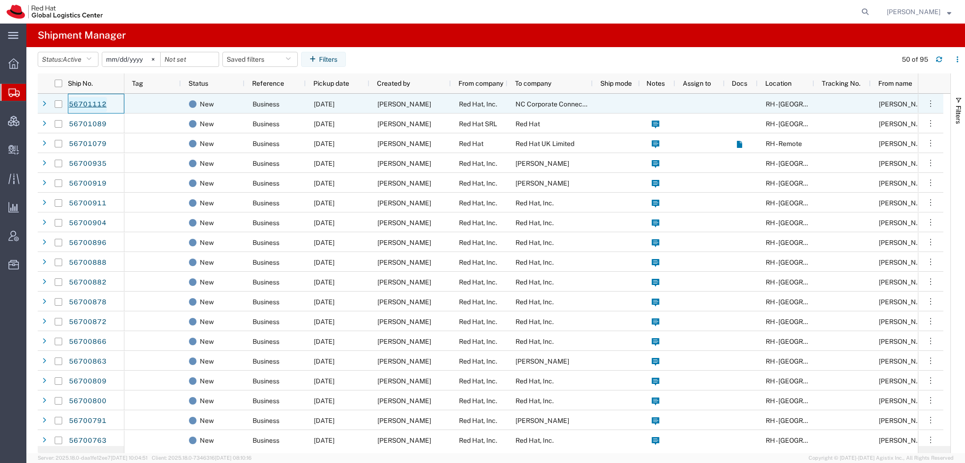
click at [90, 101] on link "56701112" at bounding box center [87, 104] width 39 height 15
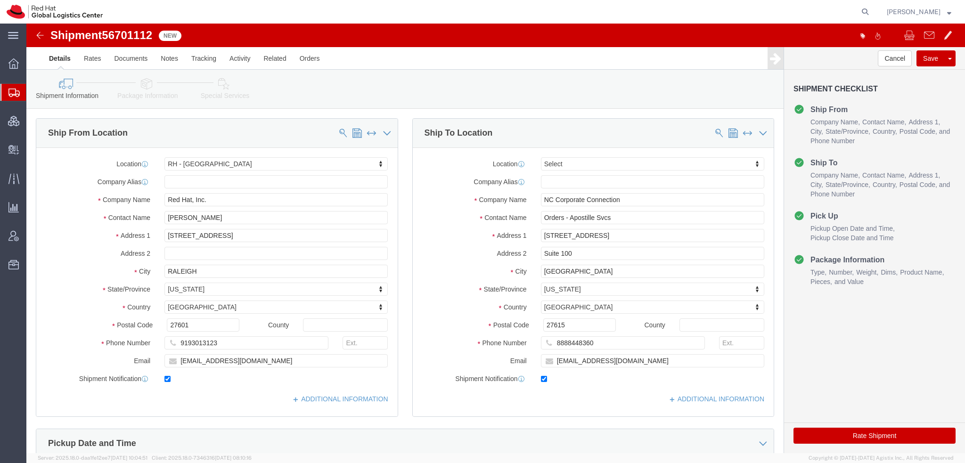
select select "38014"
select select
click icon
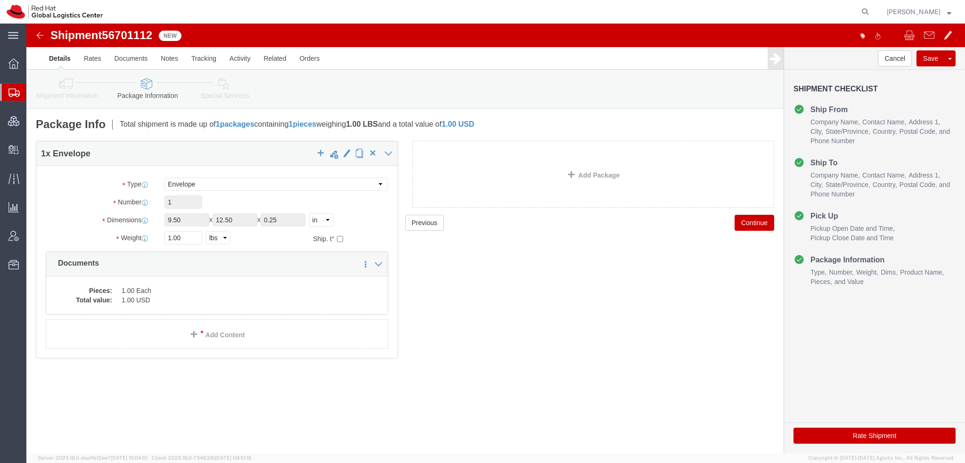
click button "Rate Shipment"
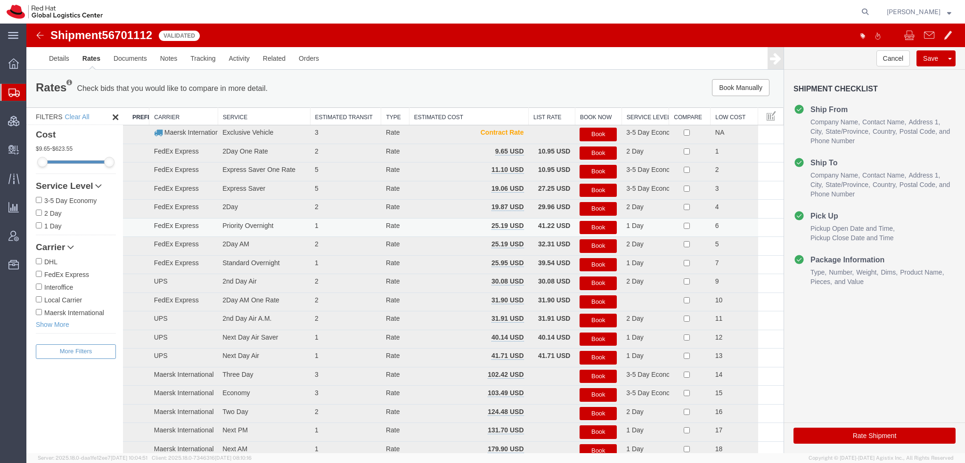
click at [595, 228] on button "Book" at bounding box center [598, 228] width 37 height 14
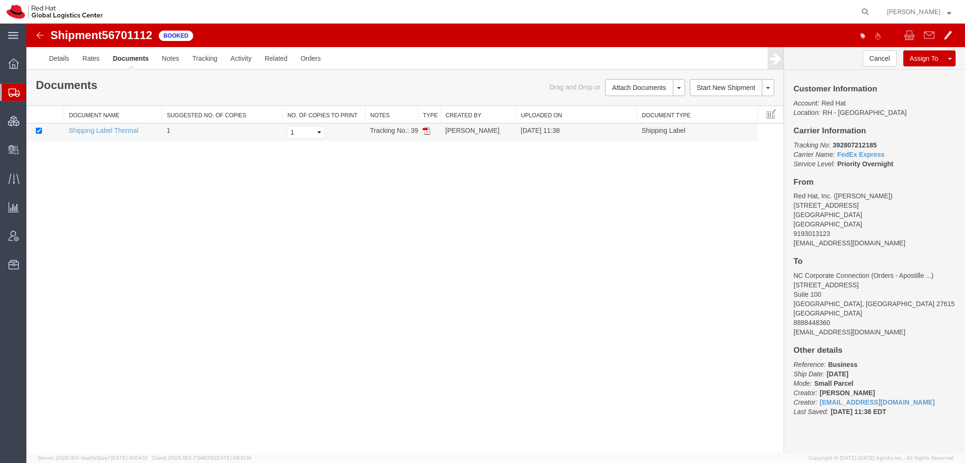
click at [427, 130] on img at bounding box center [427, 131] width 8 height 8
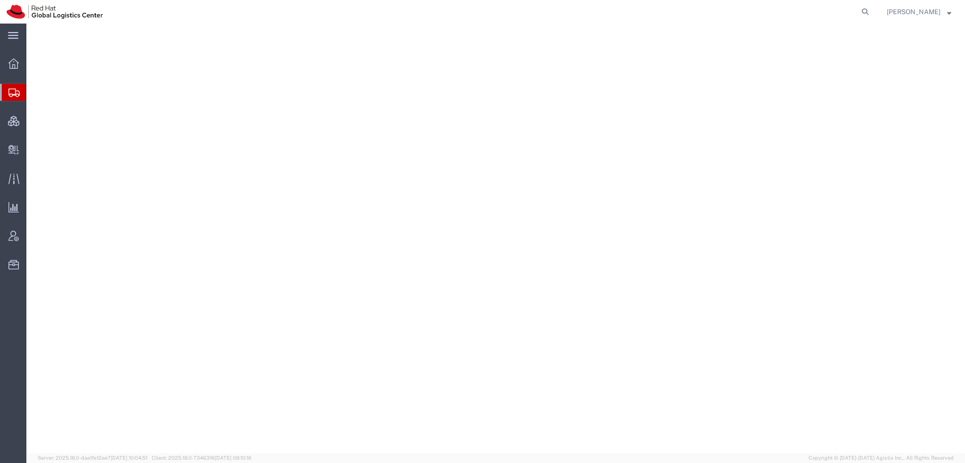
select select
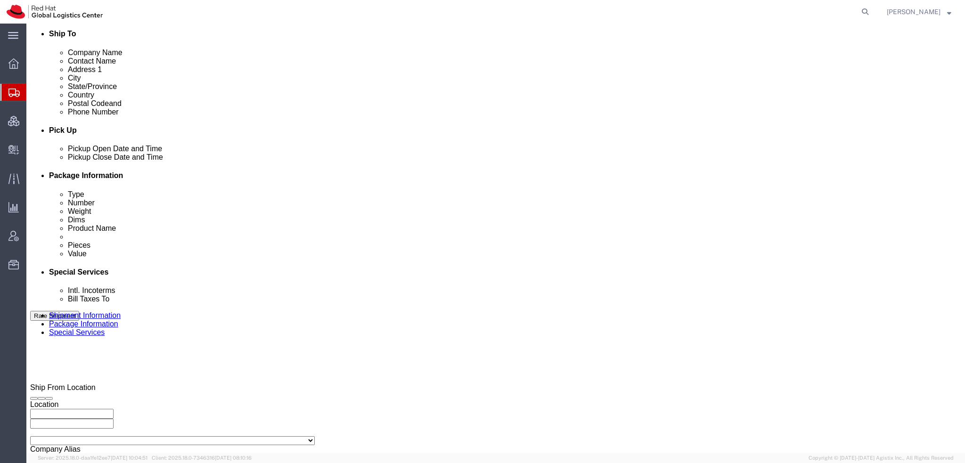
scroll to position [47, 0]
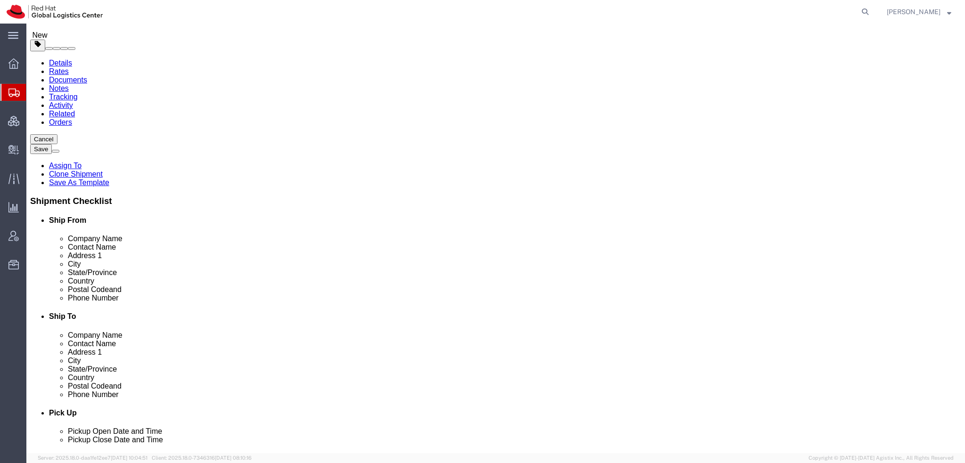
click icon
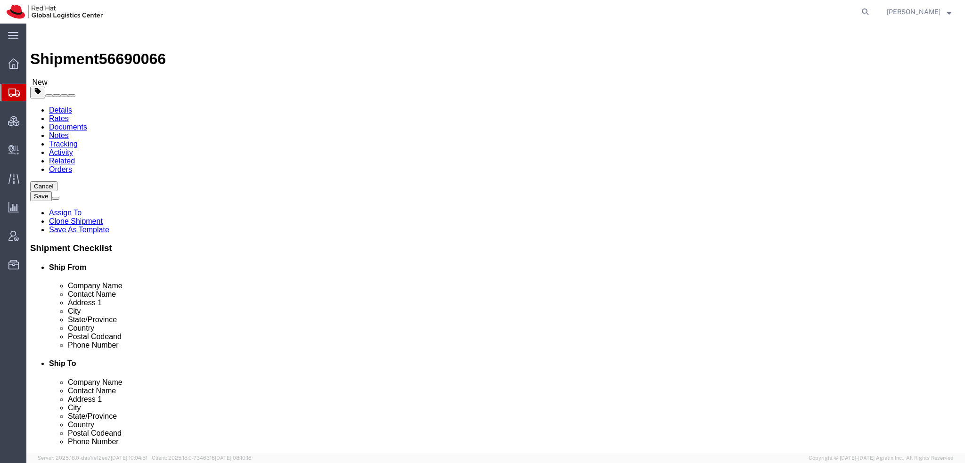
click icon
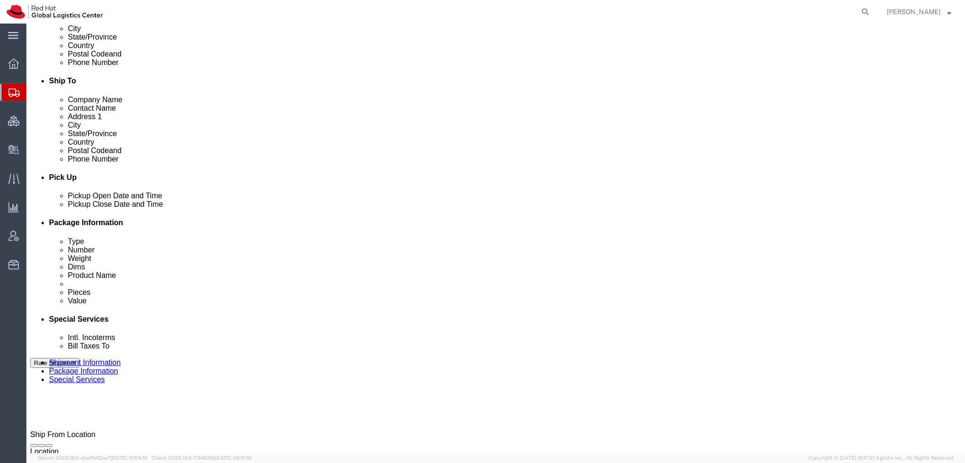
scroll to position [424, 0]
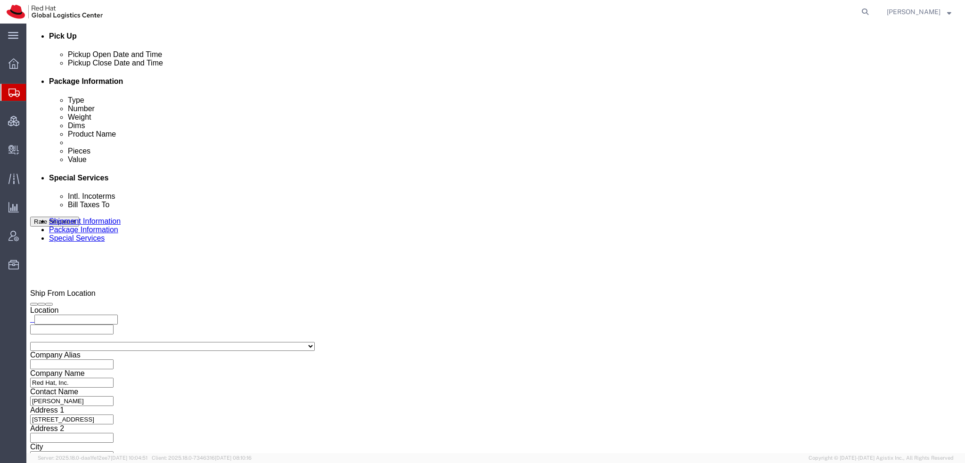
click button "Rate Shipment"
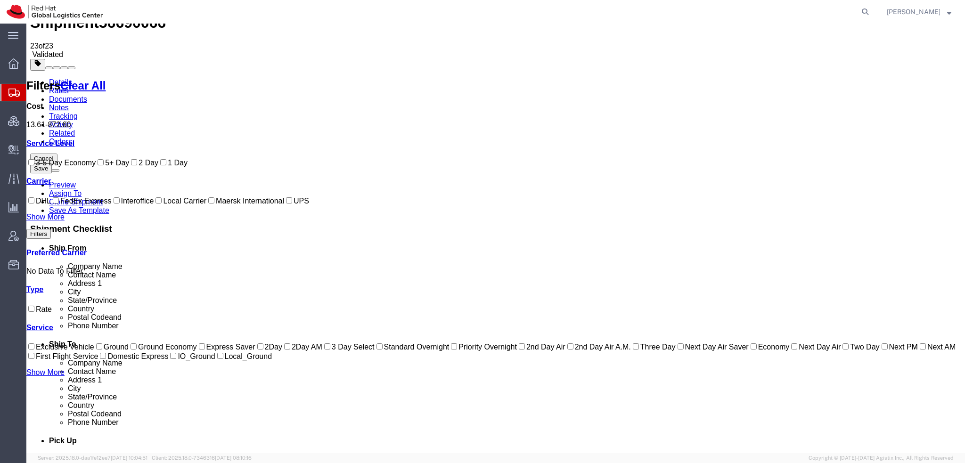
scroll to position [0, 0]
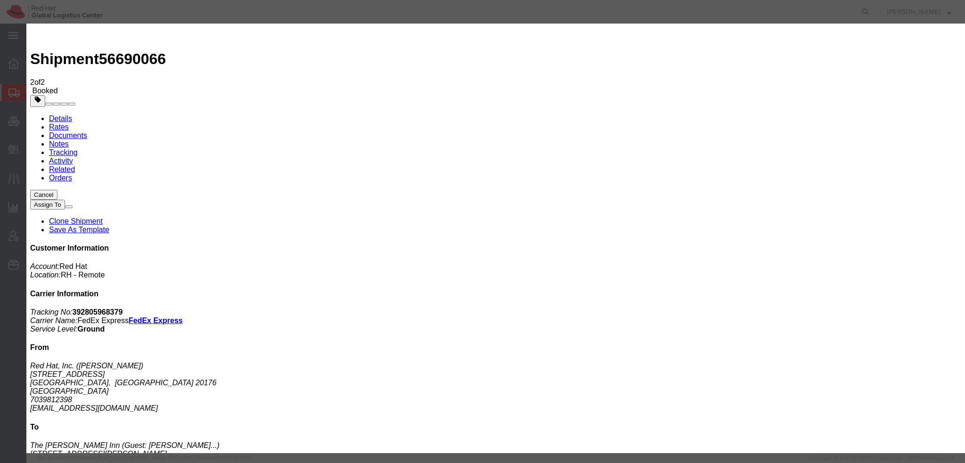
type input "lburwell@redhat.com"
type input "Enter Email Address"
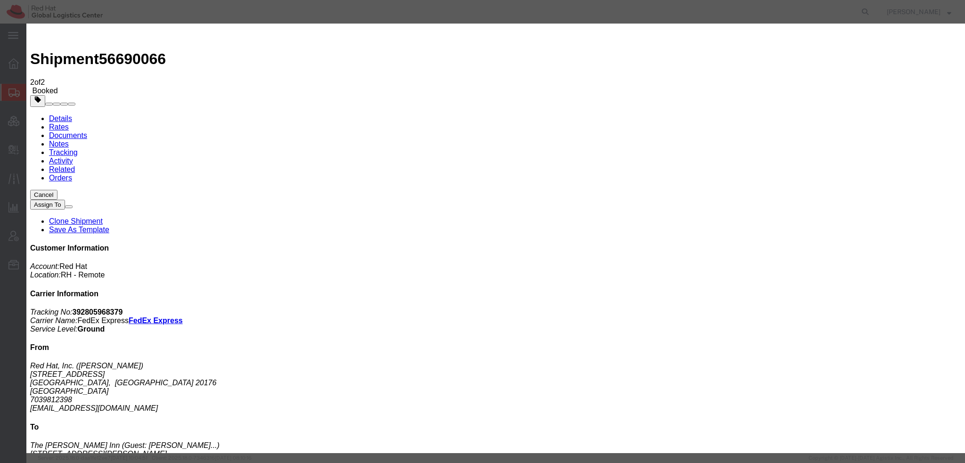
type input "lburwell@redhat"
type input "knewcros"
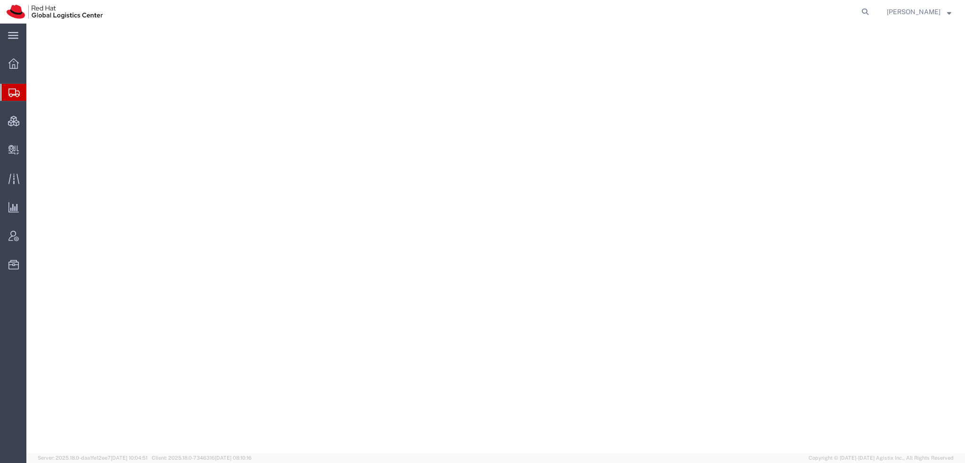
select select
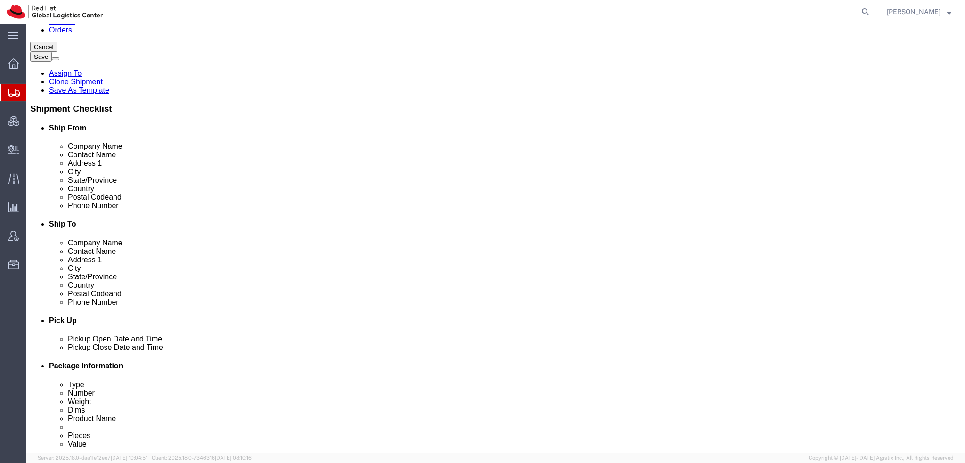
scroll to position [236, 0]
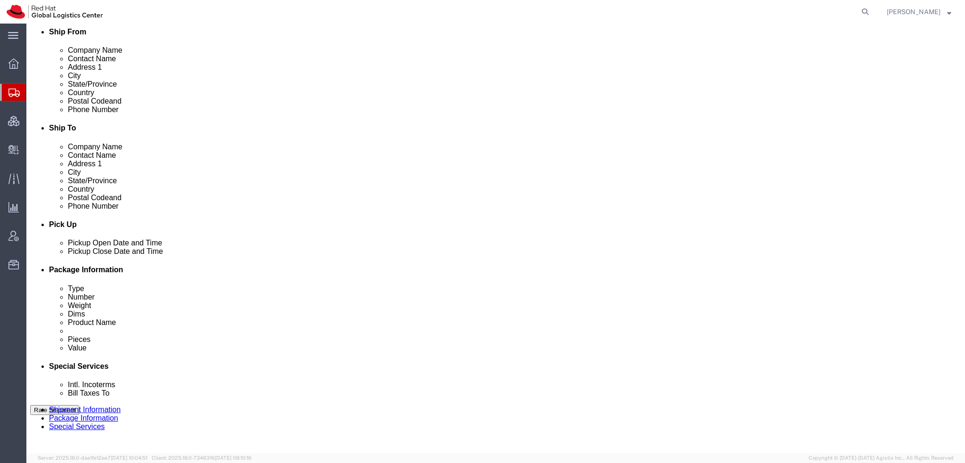
click icon
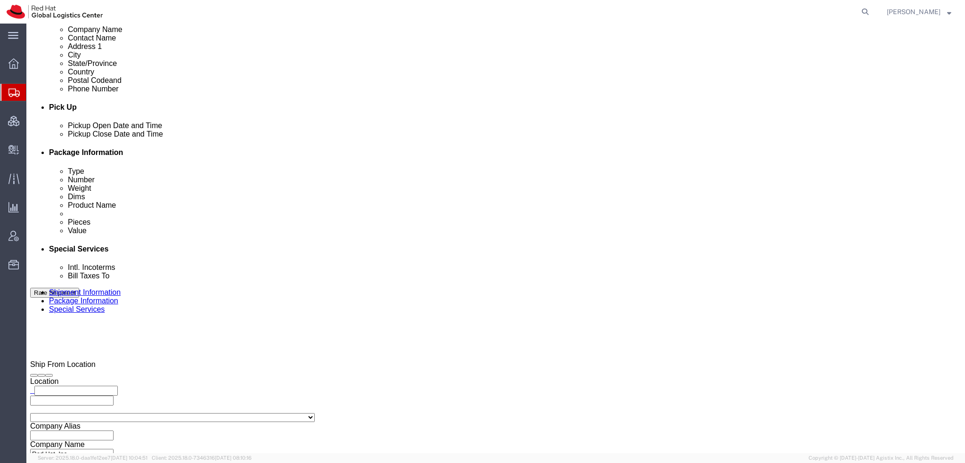
scroll to position [566, 0]
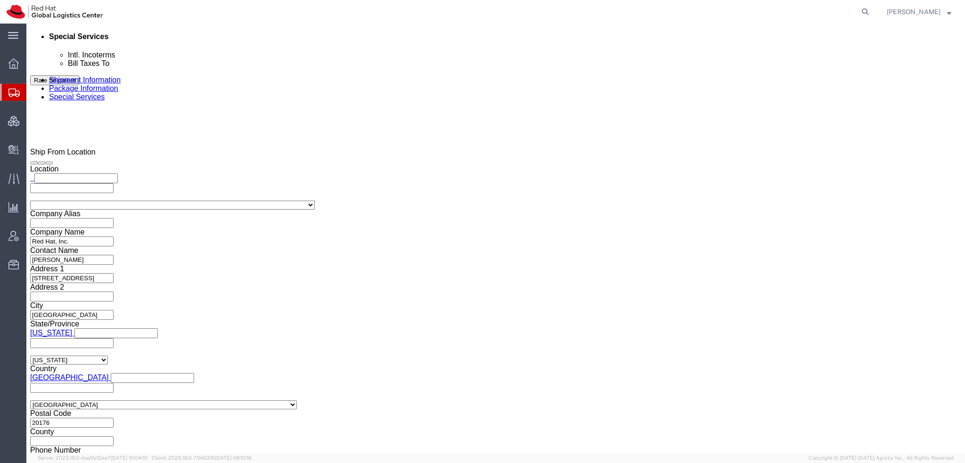
click button "Rate Shipment"
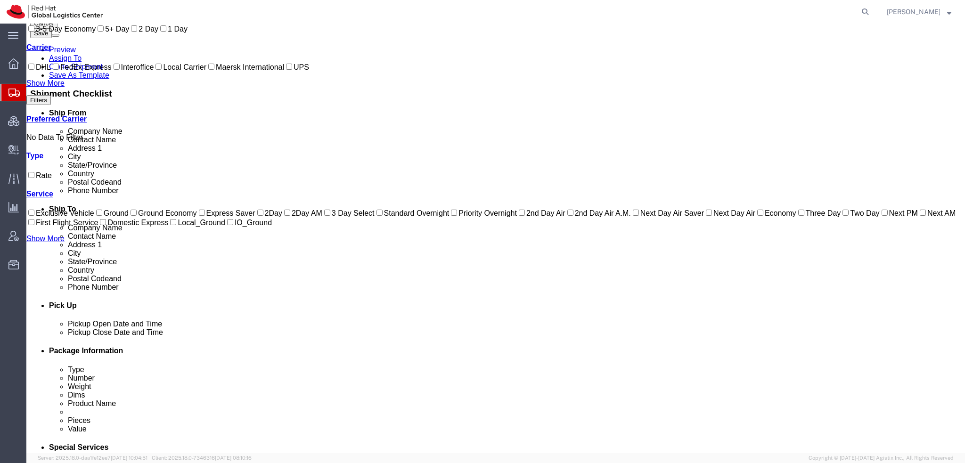
scroll to position [0, 0]
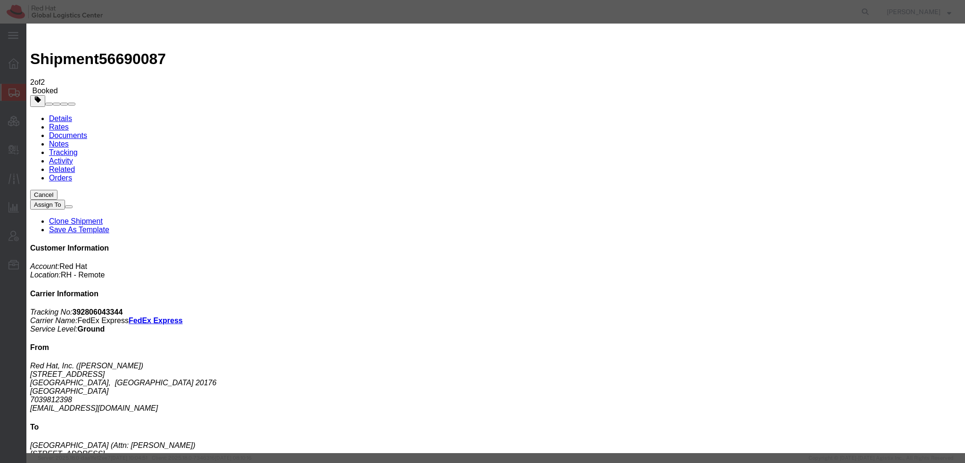
type input "lburw"
type input "knewcros"
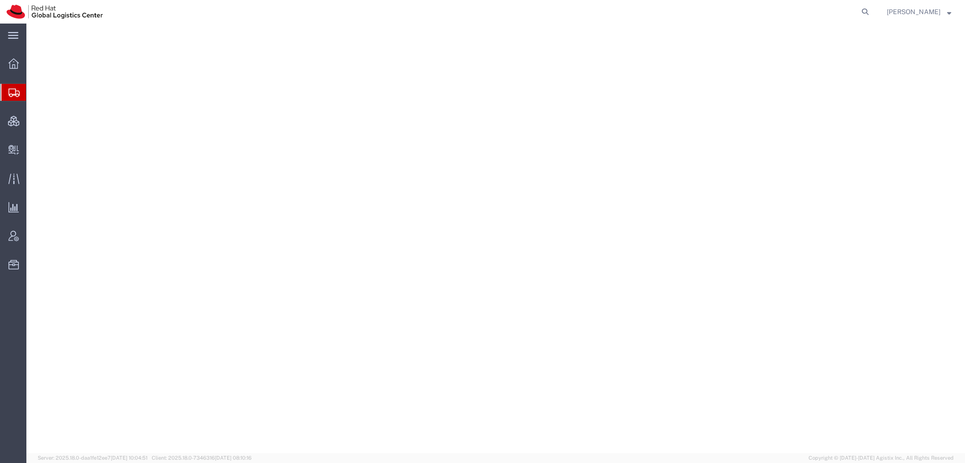
select select "38038"
select select
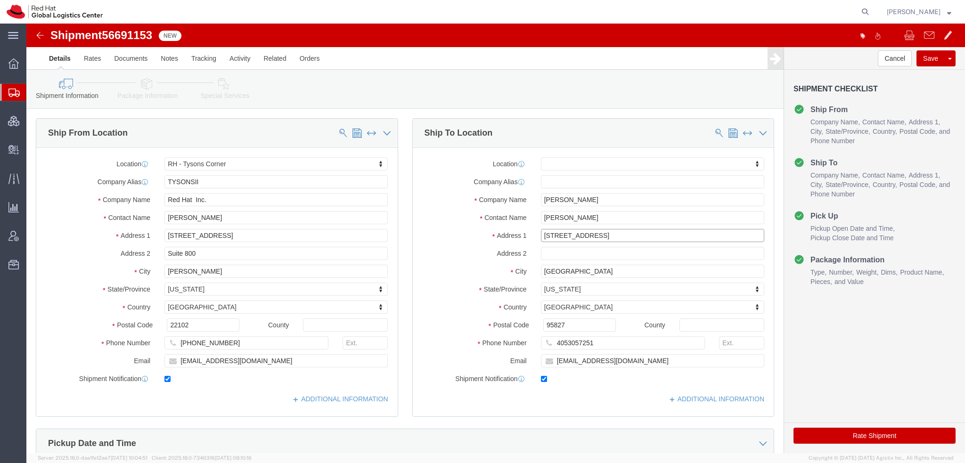
drag, startPoint x: 581, startPoint y: 212, endPoint x: 231, endPoint y: 191, distance: 350.8
click div "Ship From Location Location RH - Tysons Corner My Profile Location RH - Amsterd…"
click icon
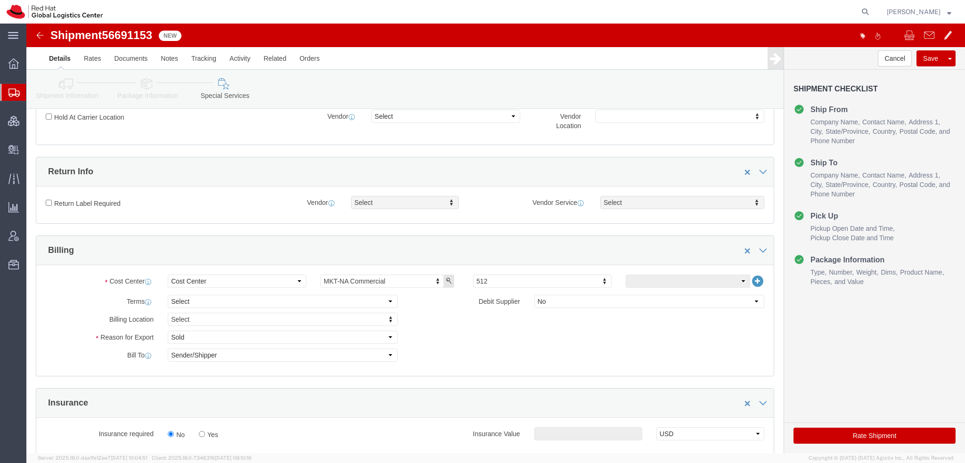
scroll to position [236, 0]
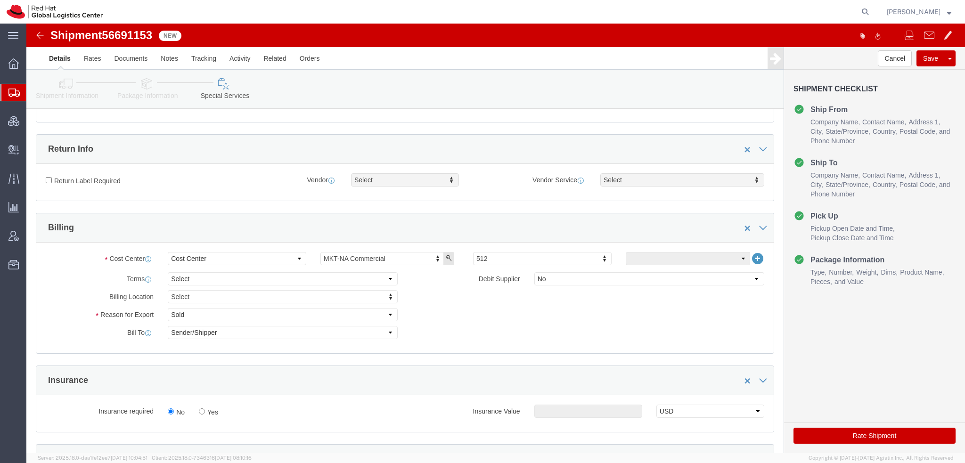
click icon
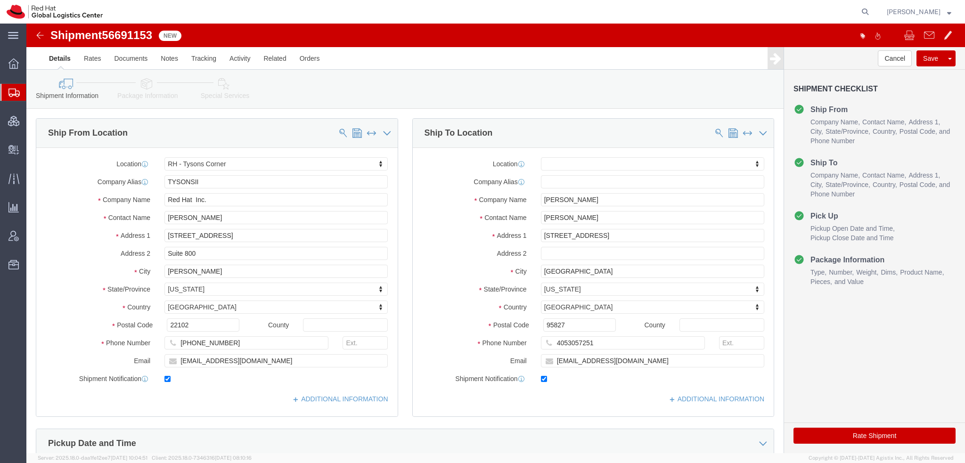
click icon
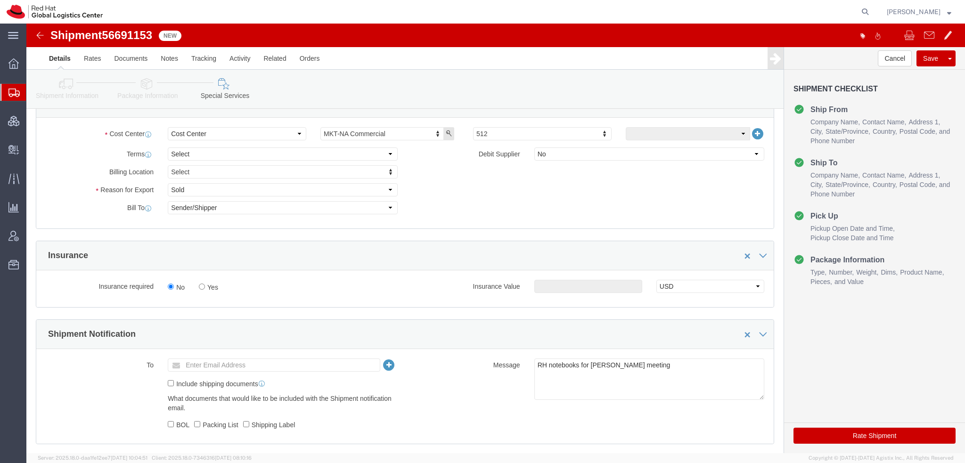
scroll to position [518, 0]
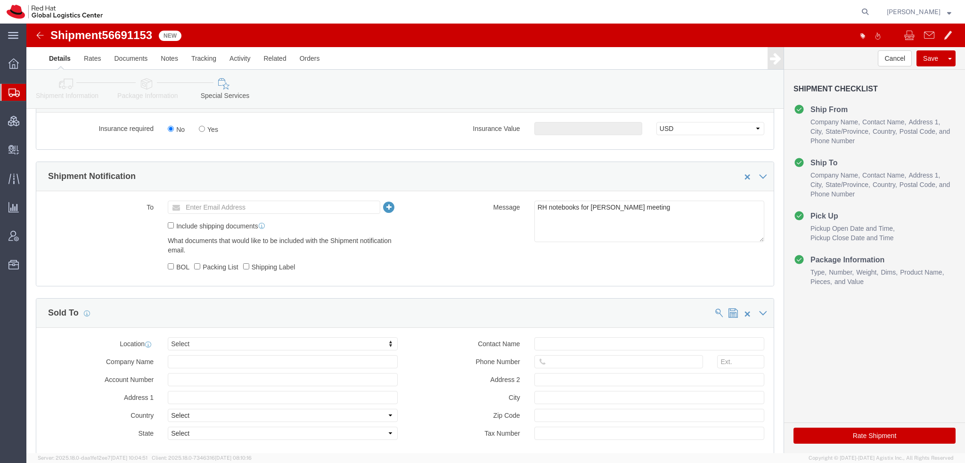
click button "Rate Shipment"
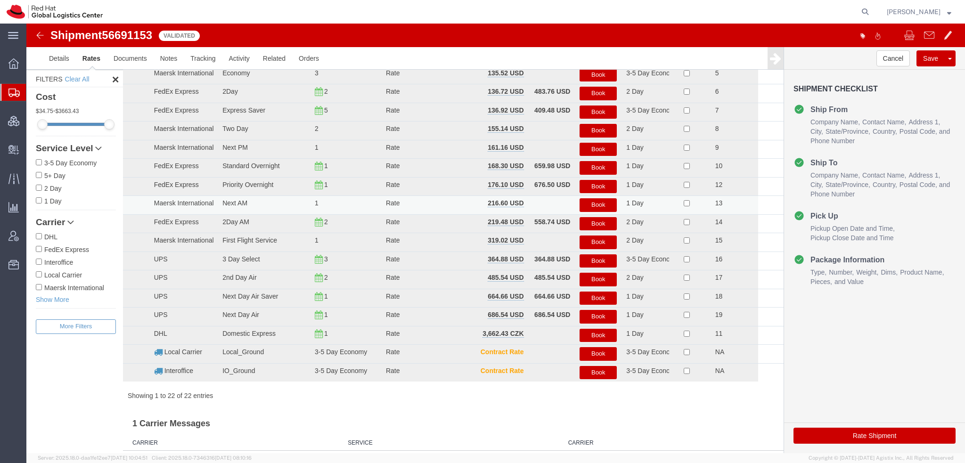
scroll to position [0, 0]
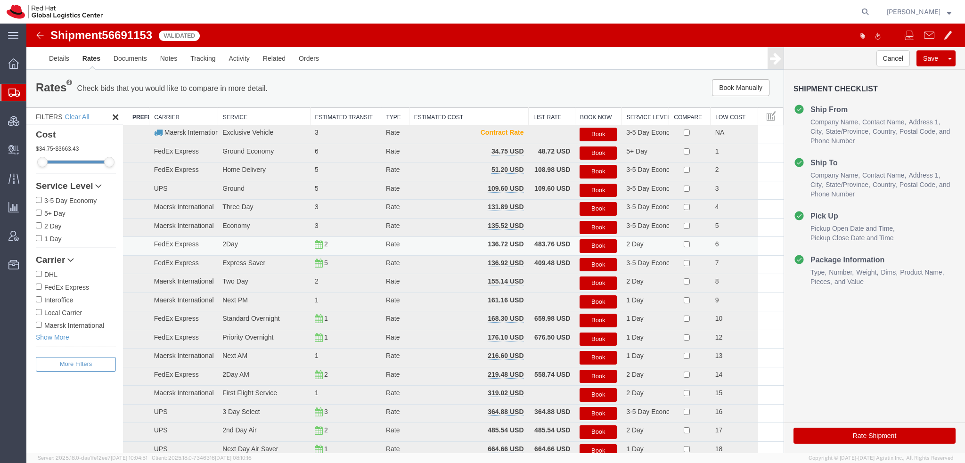
click at [593, 241] on button "Book" at bounding box center [598, 246] width 37 height 14
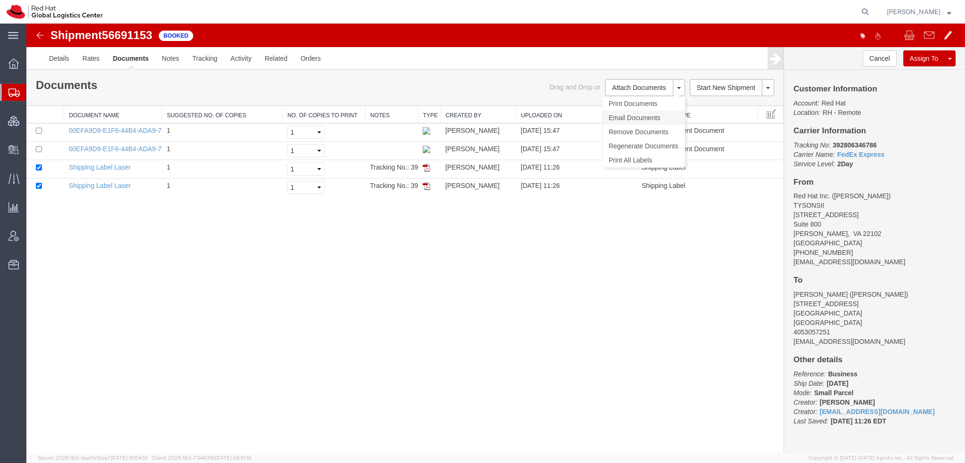
click at [641, 117] on link "Email Documents" at bounding box center [644, 118] width 82 height 14
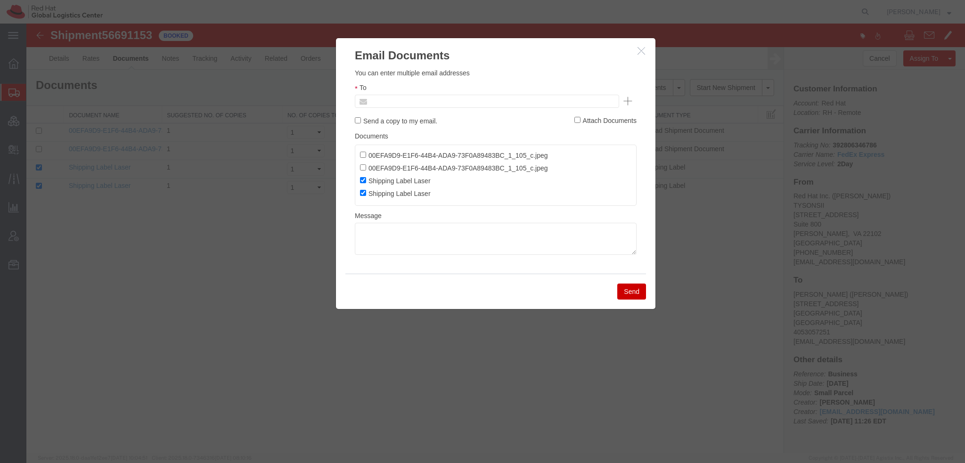
click at [477, 98] on input "text" at bounding box center [423, 101] width 110 height 12
type input "lburwell"
type input "@"
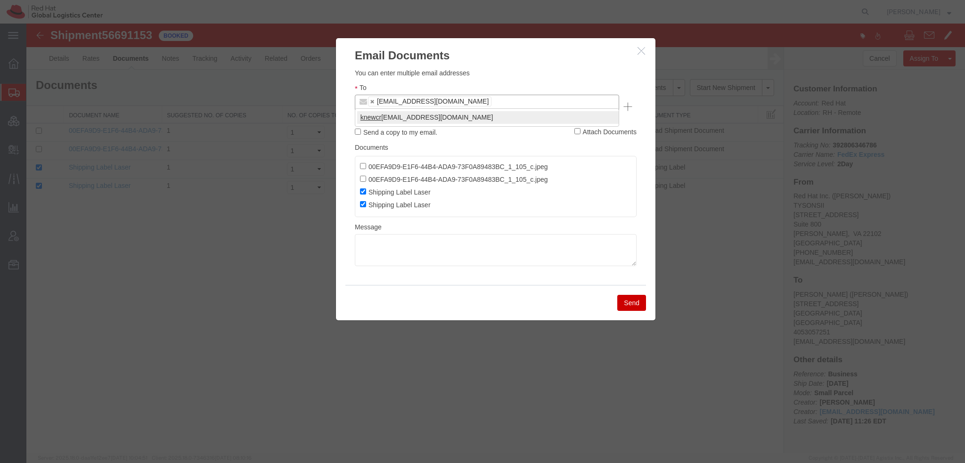
type input "knewcr"
click at [637, 295] on button "Send" at bounding box center [631, 303] width 29 height 16
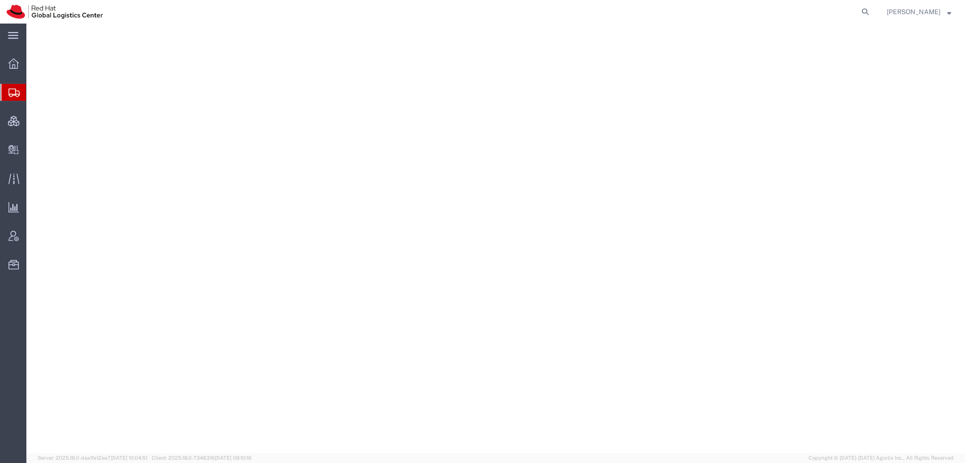
select select "37929"
select select "38014"
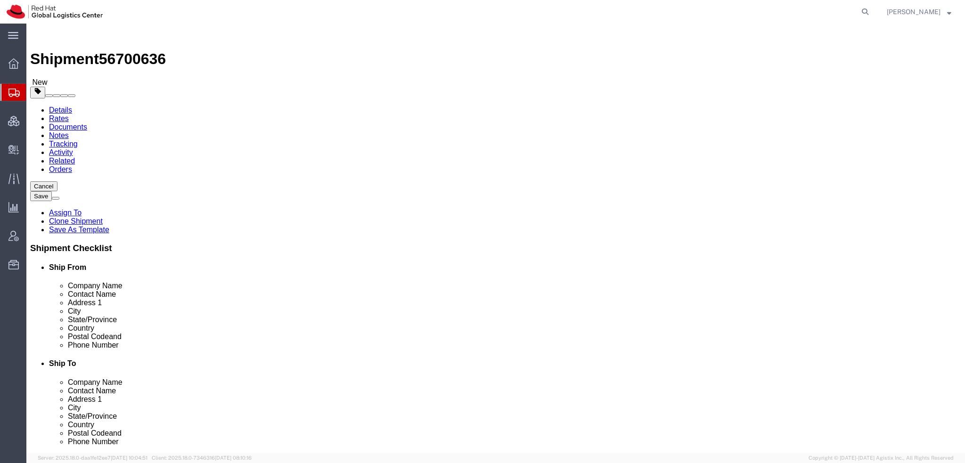
click icon
click link "Special Services"
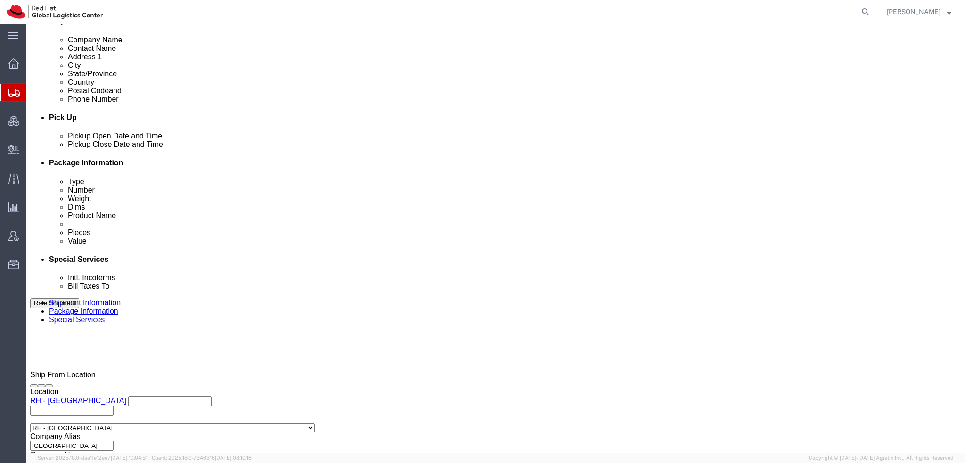
scroll to position [377, 0]
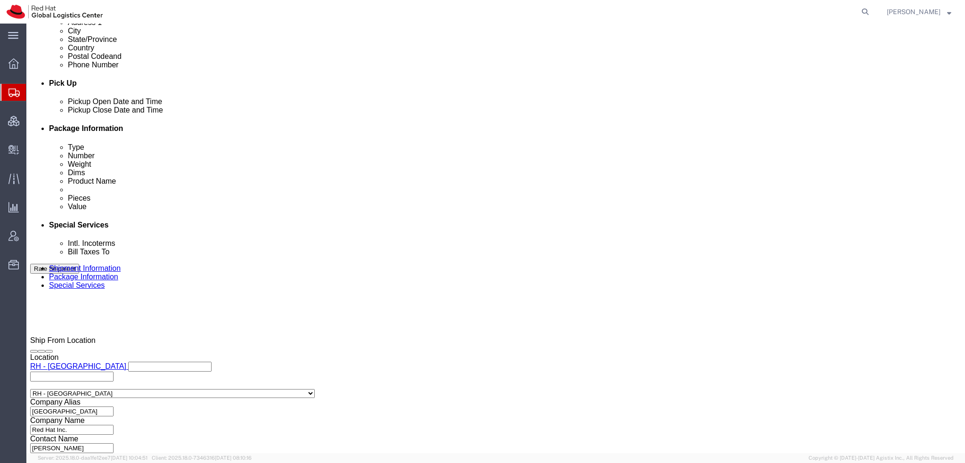
click button "Rate Shipment"
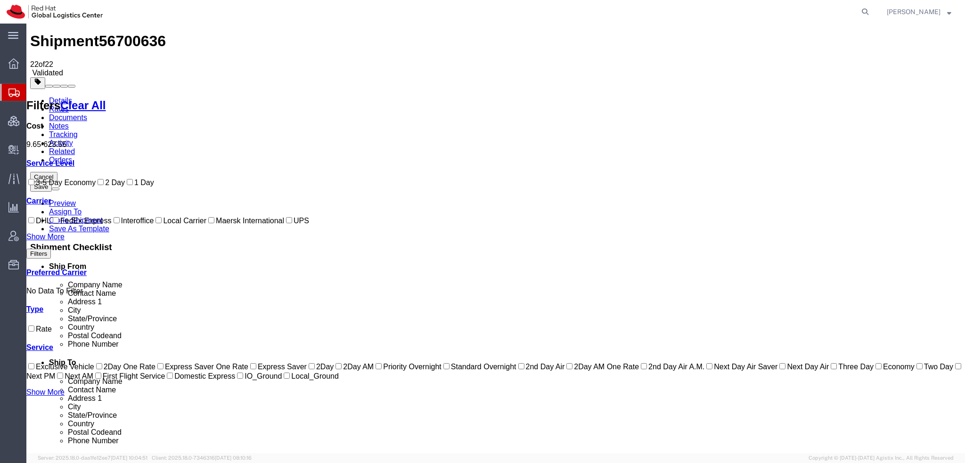
scroll to position [0, 0]
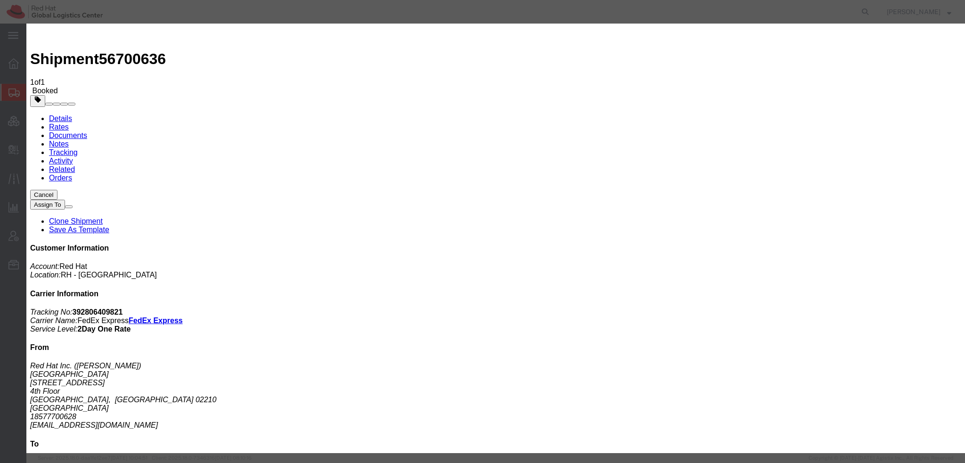
type input "kmarcha"
type input "spetri"
drag, startPoint x: 631, startPoint y: 254, endPoint x: 537, endPoint y: 114, distance: 168.9
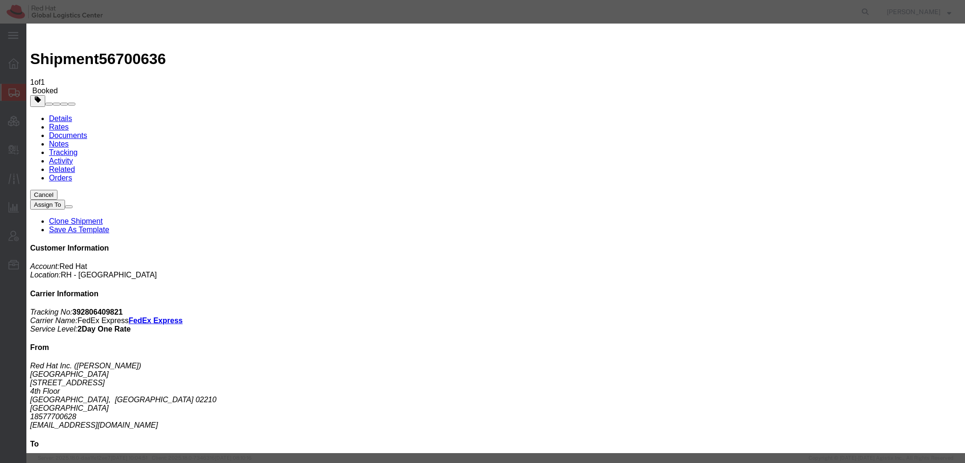
type input "knewcros"
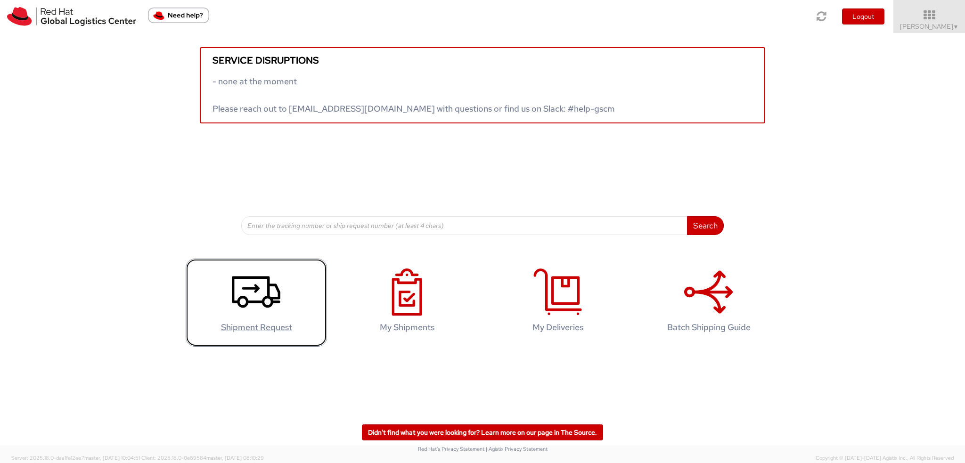
click at [251, 290] on icon at bounding box center [256, 292] width 49 height 47
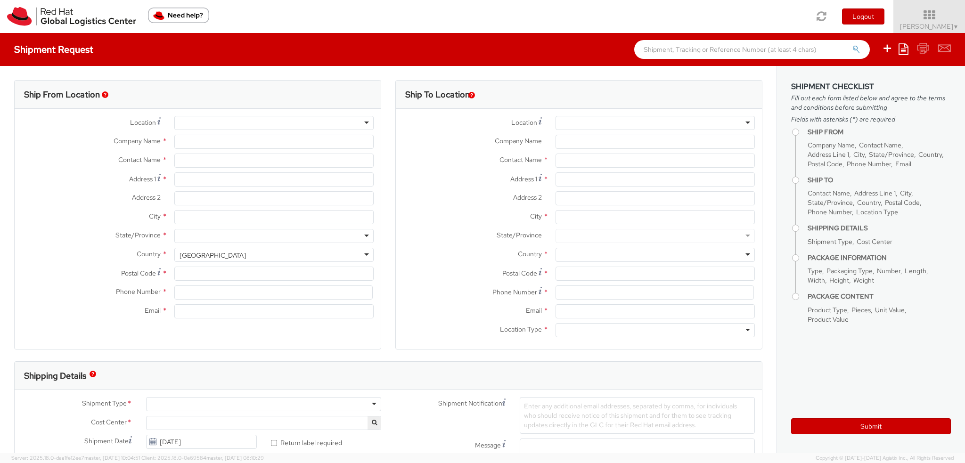
select select "901"
select select
type input "Red Hat, Inc."
type input "[PERSON_NAME]"
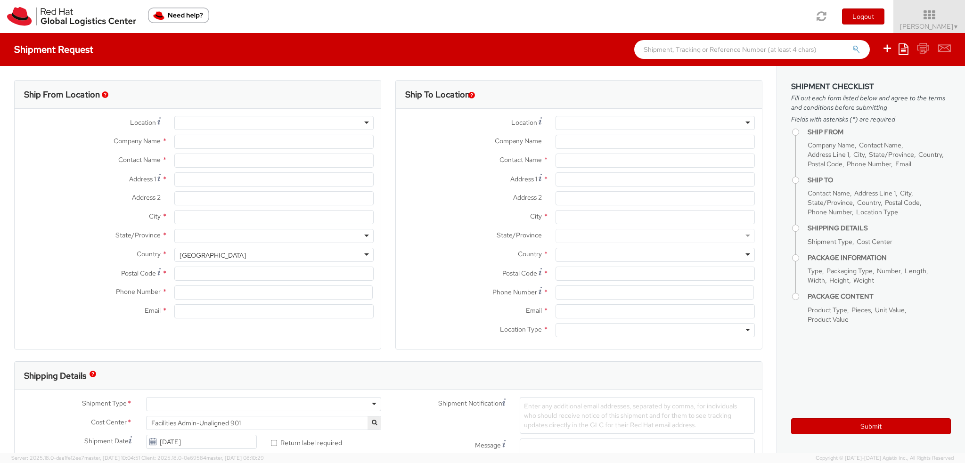
type input "[STREET_ADDRESS]"
type input "RALEIGH"
type input "27601"
type input "19193013123"
type input "[EMAIL_ADDRESS][DOMAIN_NAME]"
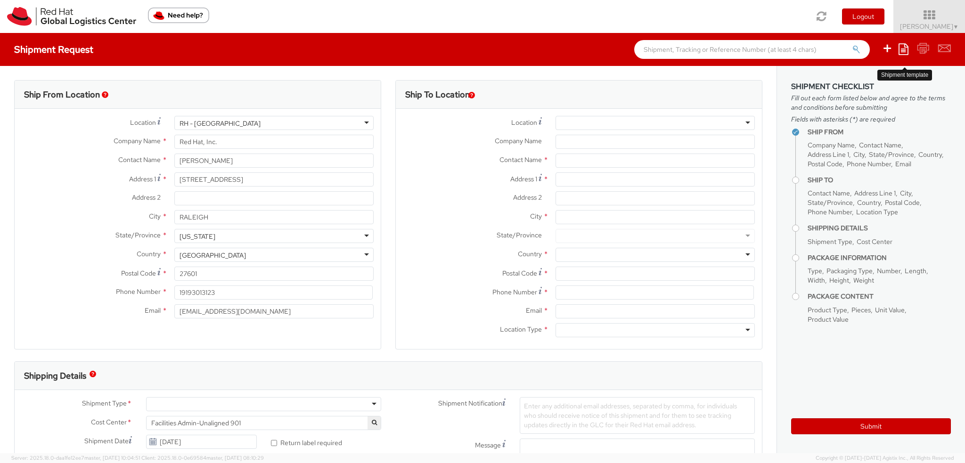
click at [900, 44] on icon at bounding box center [904, 48] width 10 height 11
click at [874, 81] on link "Create from template" at bounding box center [867, 79] width 82 height 12
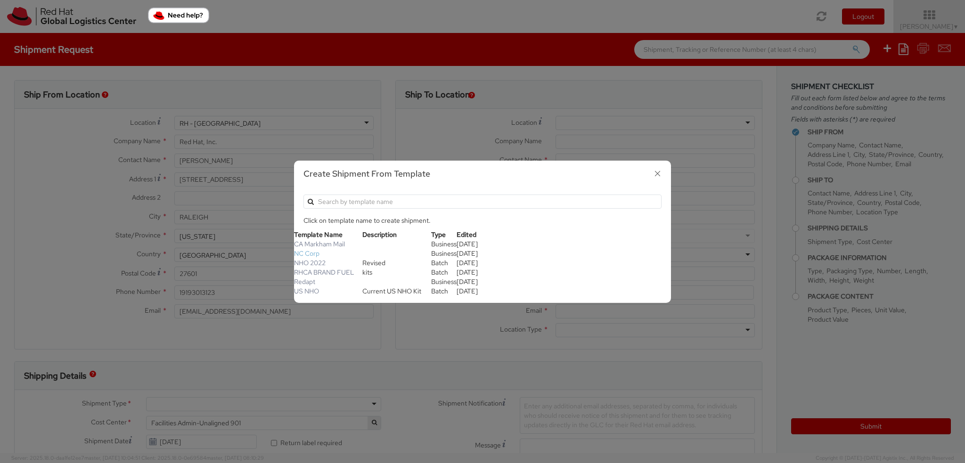
click at [305, 254] on link "NC Corp" at bounding box center [306, 253] width 25 height 8
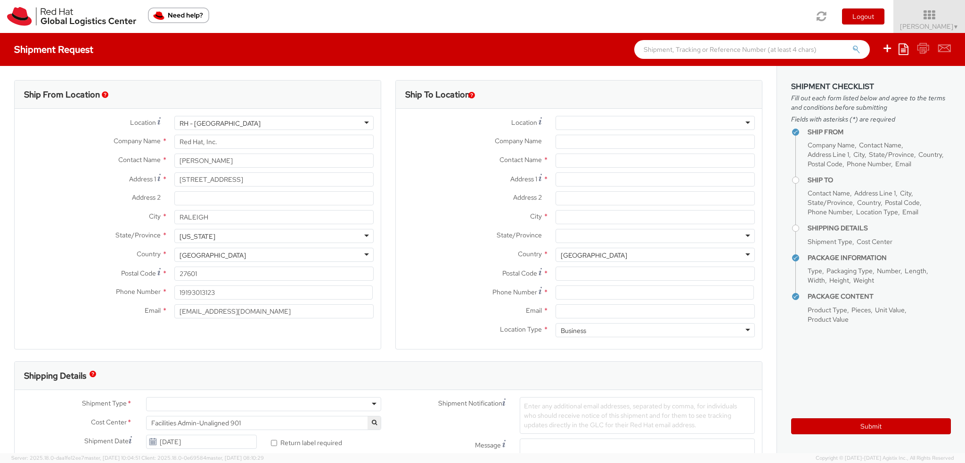
type input "NC Corporate Connection"
type input "Orders - Apostille Svcs"
type input "[STREET_ADDRESS]"
type input "Suite 100"
type input "[GEOGRAPHIC_DATA]"
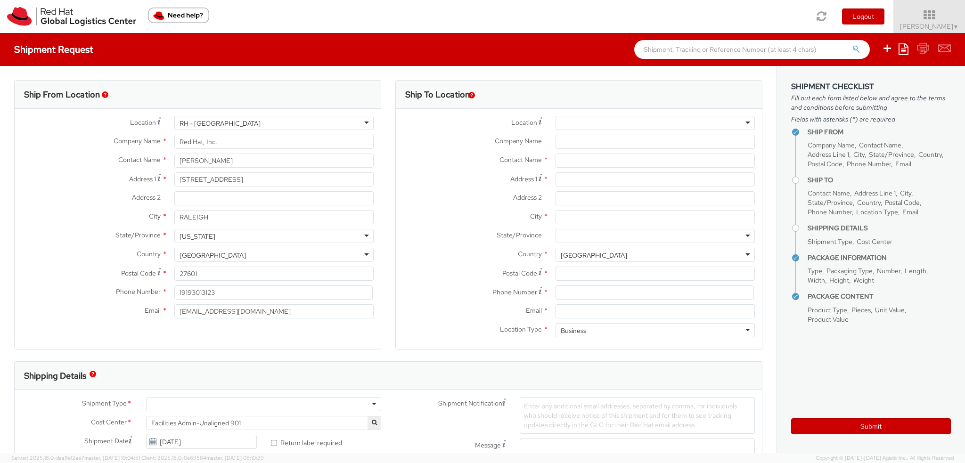
type input "27615"
type input "8888448360"
type input "[EMAIL_ADDRESS][DOMAIN_NAME]"
select select "DOCUMENT"
type input "1"
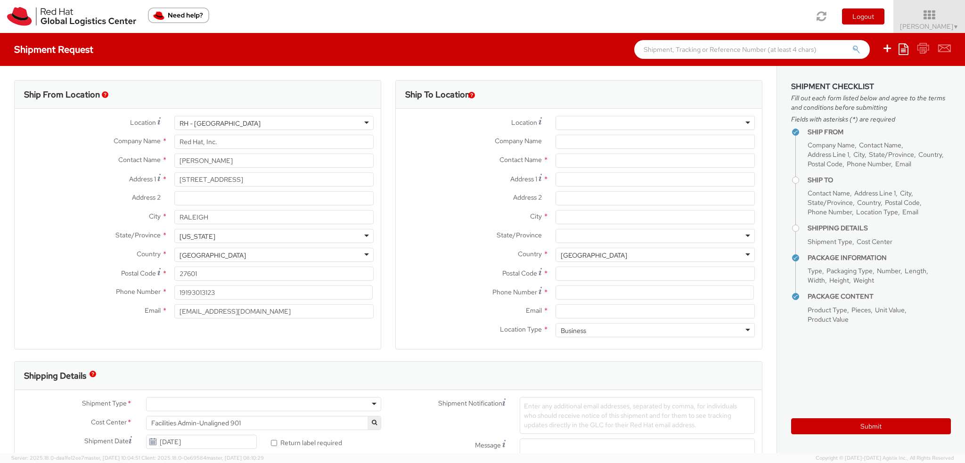
type input "9.5"
type input "12.5"
type input "0.25"
type input "1"
type input "Documents"
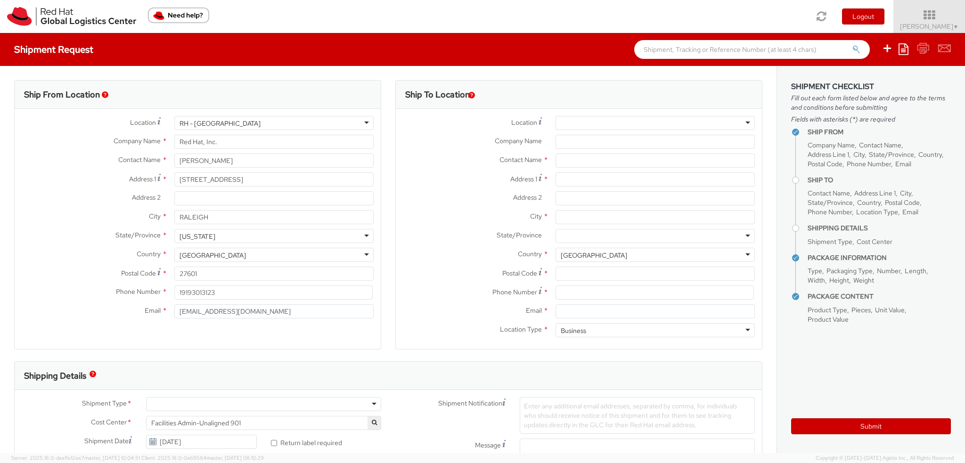
select select "DOCUMENT"
type input "1.00"
select select
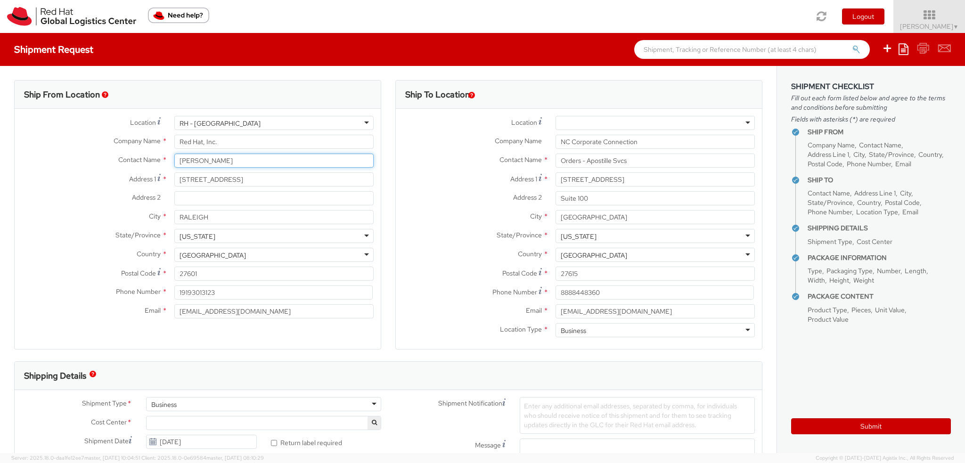
drag, startPoint x: 223, startPoint y: 158, endPoint x: 0, endPoint y: 118, distance: 226.4
type input "[PERSON_NAME]"
click at [282, 183] on span "[STREET_ADDRESS]" at bounding box center [314, 178] width 64 height 8
type input "[EMAIL_ADDRESS][DOMAIN_NAME]"
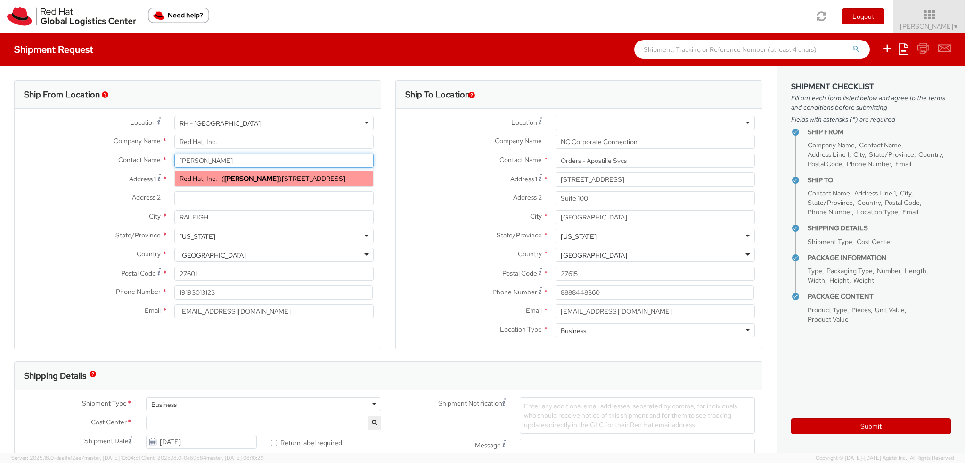
select select
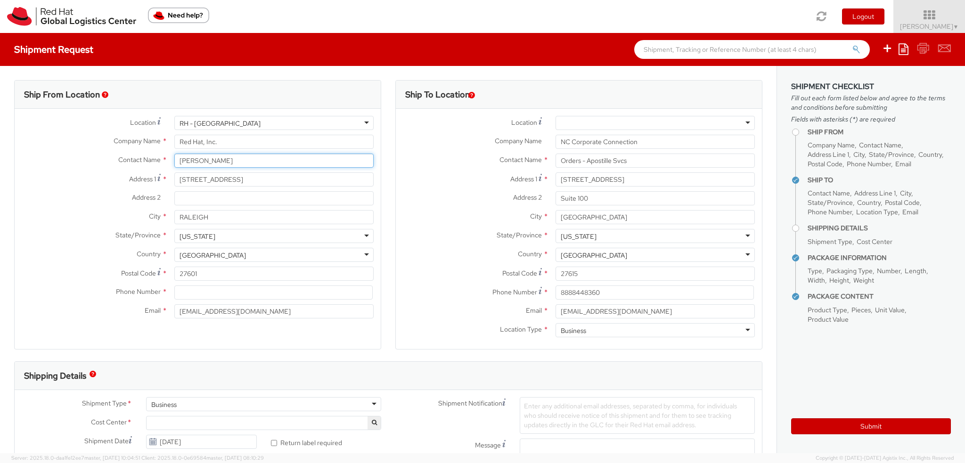
type input "[PERSON_NAME]"
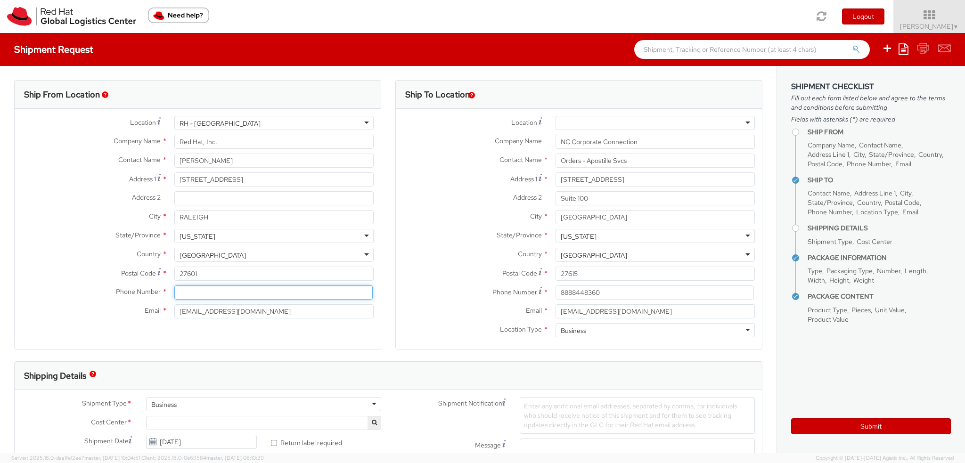
drag, startPoint x: 199, startPoint y: 295, endPoint x: 204, endPoint y: 295, distance: 5.2
click at [204, 295] on input at bounding box center [273, 293] width 198 height 14
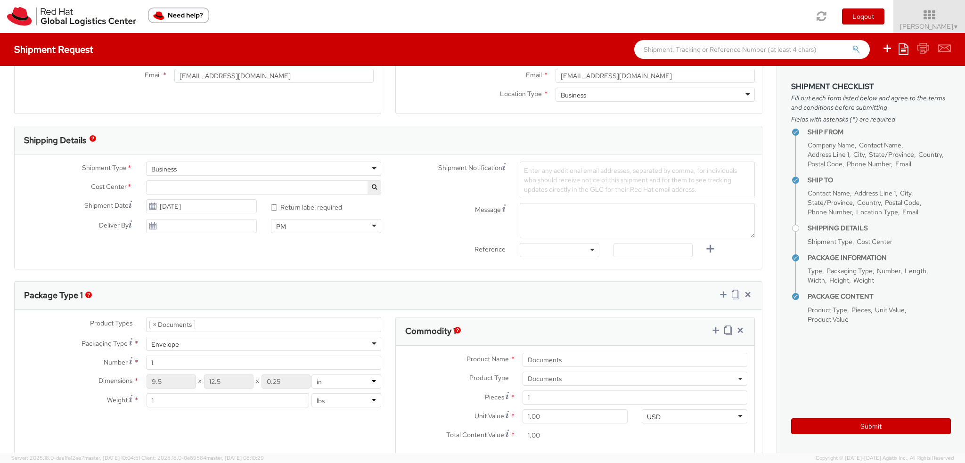
type input "9193013123"
click at [163, 184] on span at bounding box center [263, 188] width 235 height 14
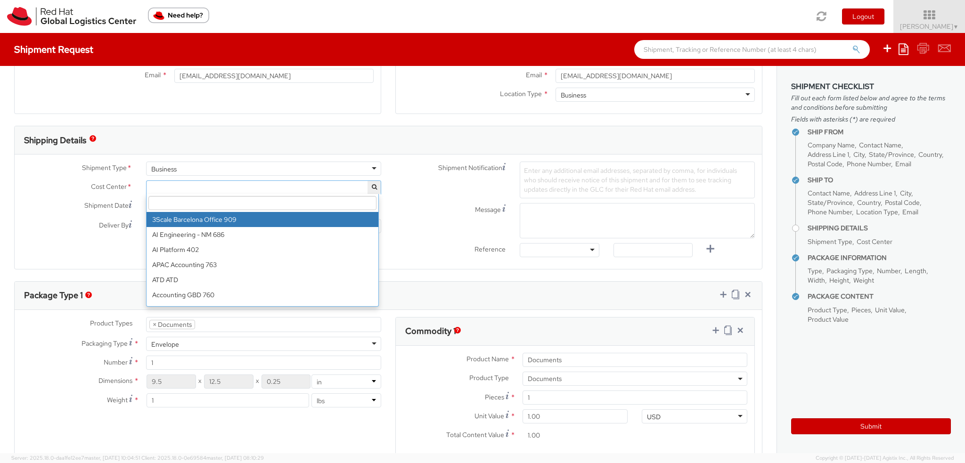
click at [170, 199] on input "search" at bounding box center [262, 203] width 228 height 14
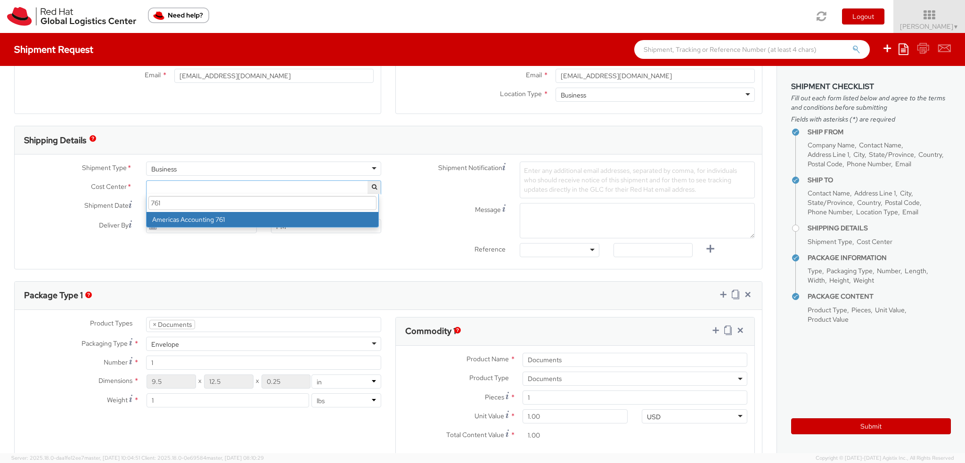
type input "761"
select select "761"
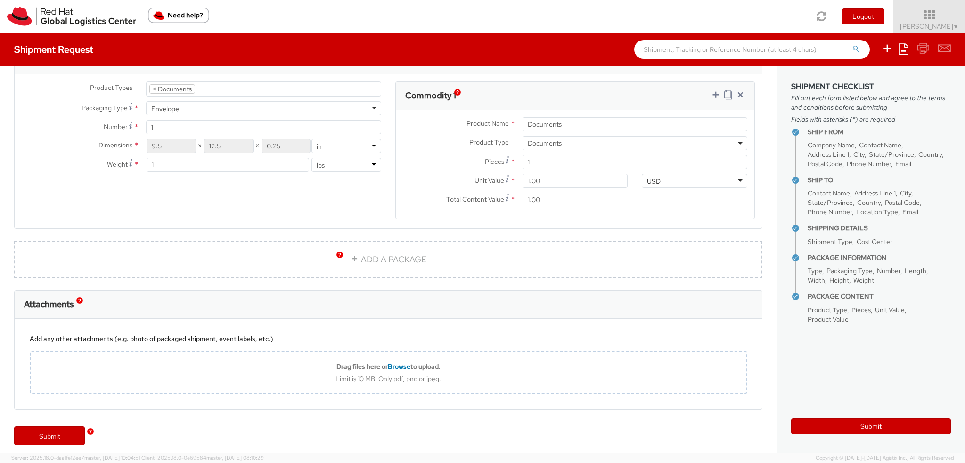
scroll to position [475, 0]
click at [45, 426] on link "Submit" at bounding box center [49, 432] width 71 height 19
